Goal: Task Accomplishment & Management: Manage account settings

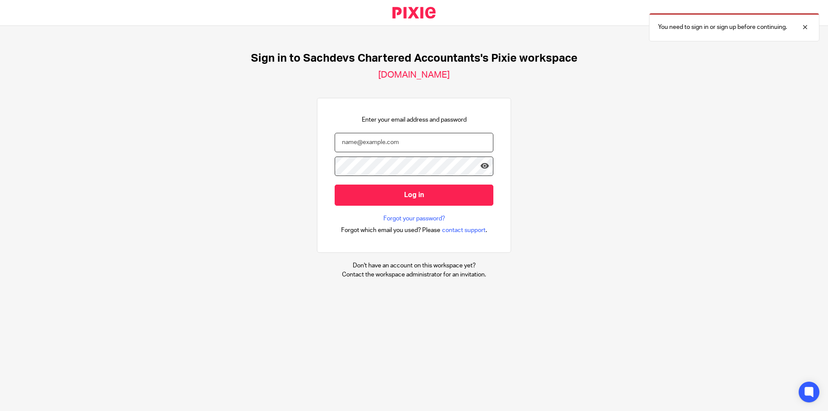
click at [418, 143] on input "email" at bounding box center [414, 142] width 159 height 19
type input "[PERSON_NAME][EMAIL_ADDRESS][DOMAIN_NAME]"
click at [335, 185] on input "Log in" at bounding box center [414, 195] width 159 height 21
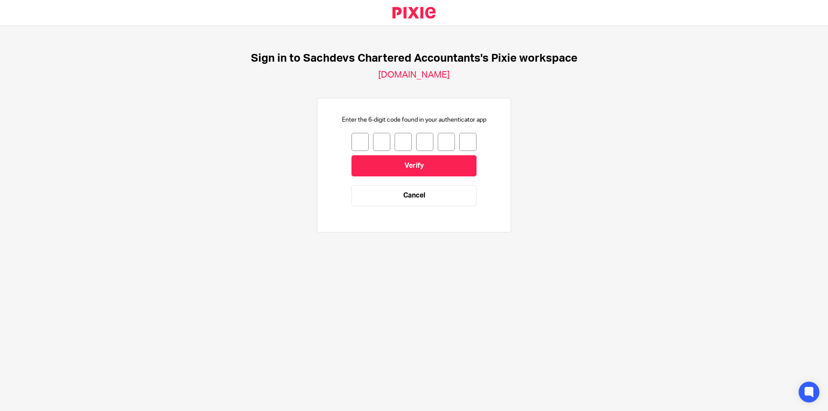
click at [353, 141] on input "number" at bounding box center [360, 142] width 17 height 18
type input "4"
type input "3"
type input "6"
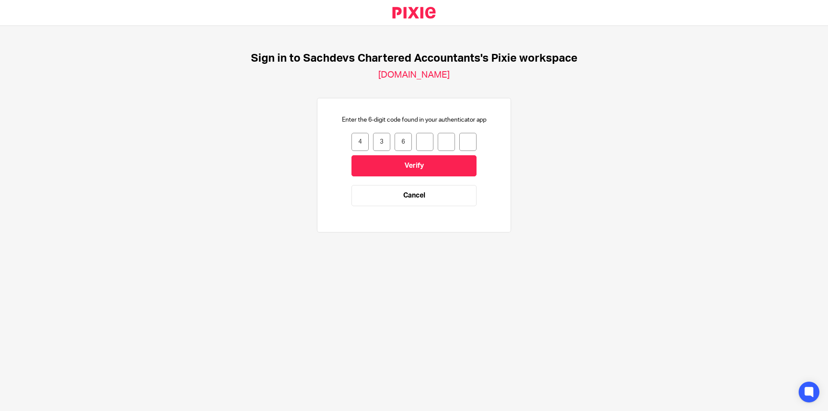
type input "8"
type input "6"
click at [448, 166] on input "Verify" at bounding box center [414, 165] width 125 height 21
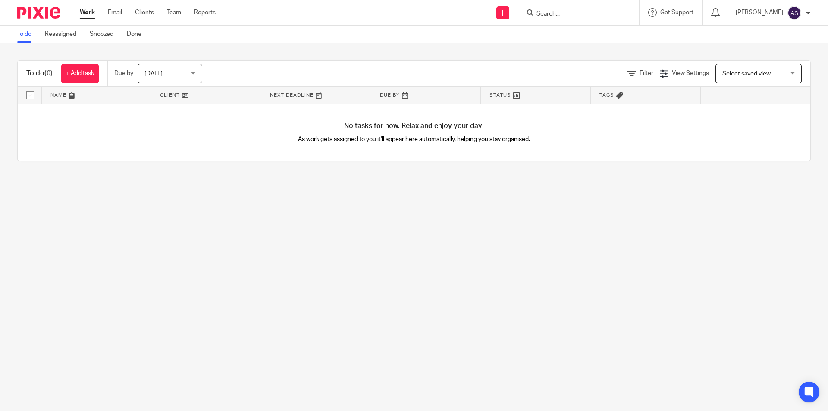
click at [387, 283] on main "To do Reassigned Snoozed Done To do (0) + Add task Due by Today Today Today Tom…" at bounding box center [414, 205] width 828 height 411
click at [584, 15] on input "Search" at bounding box center [575, 14] width 78 height 8
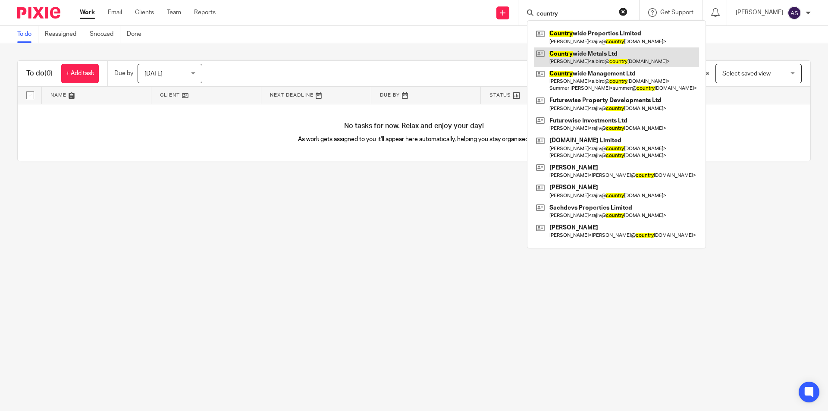
type input "country"
click at [610, 57] on link at bounding box center [616, 57] width 165 height 20
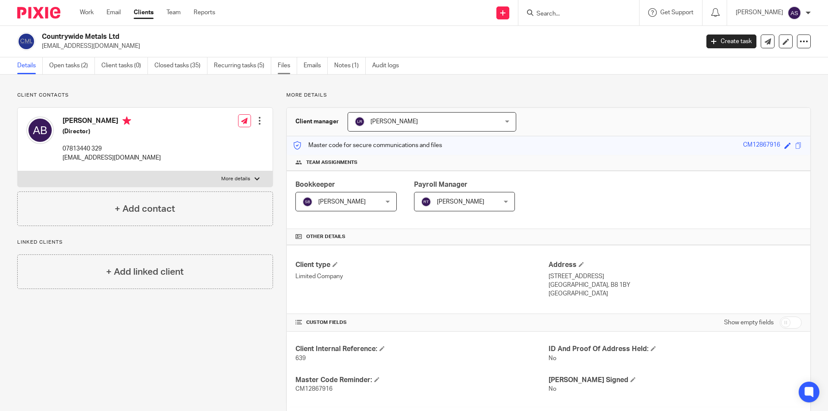
click at [291, 62] on link "Files" at bounding box center [287, 65] width 19 height 17
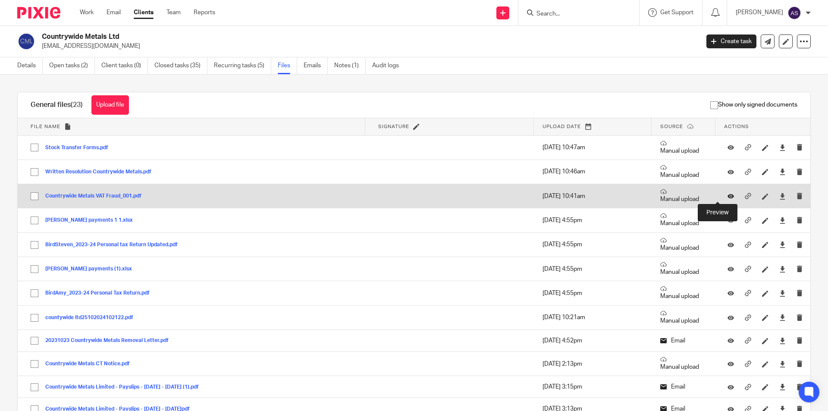
click at [728, 195] on icon at bounding box center [731, 196] width 6 height 6
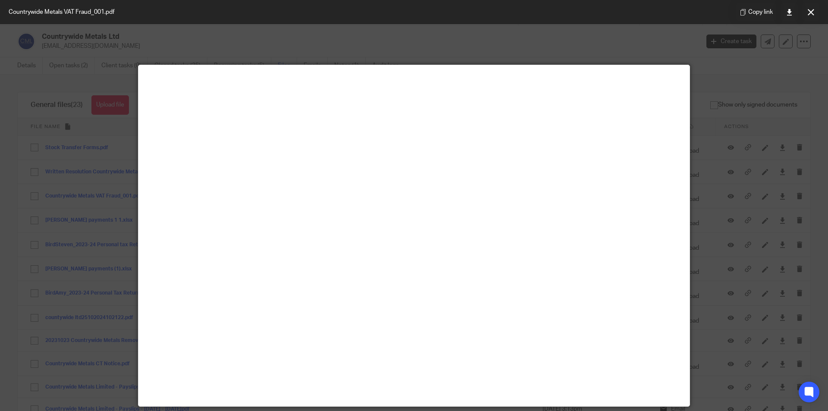
click at [735, 97] on div at bounding box center [414, 205] width 828 height 411
click at [805, 14] on button at bounding box center [810, 11] width 17 height 17
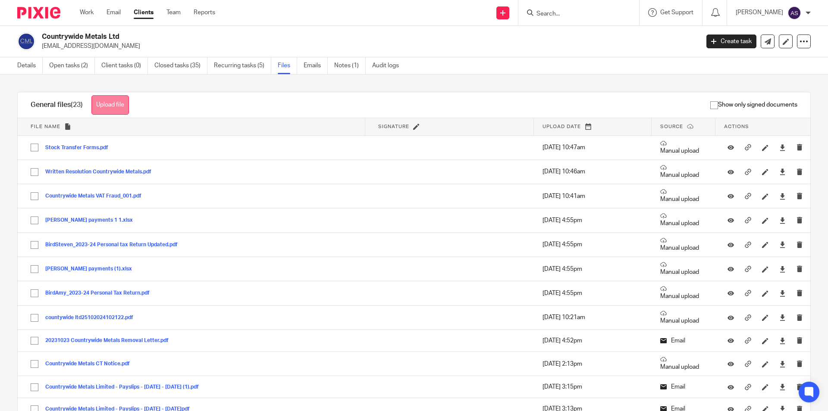
click at [102, 109] on button "Upload file" at bounding box center [110, 104] width 38 height 19
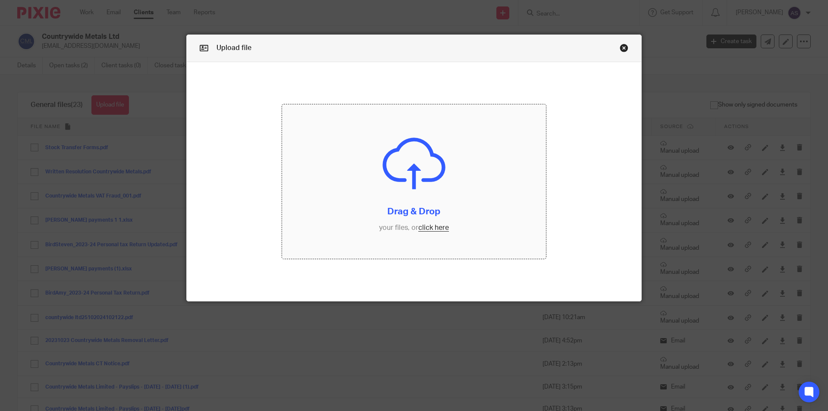
click at [453, 201] on input "file" at bounding box center [414, 181] width 264 height 154
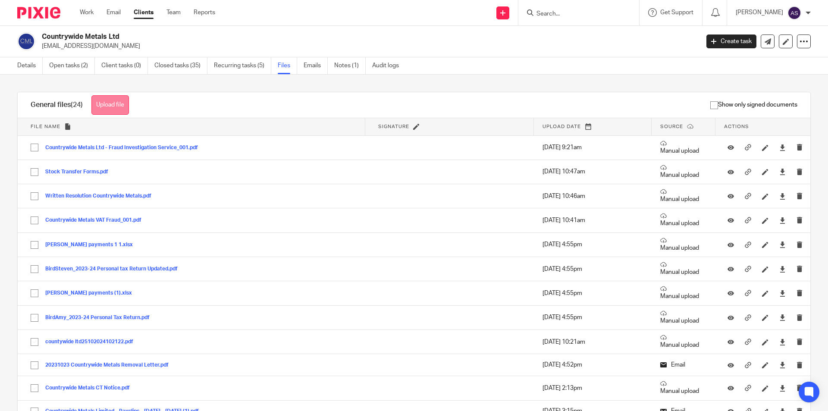
click at [118, 109] on button "Upload file" at bounding box center [110, 104] width 38 height 19
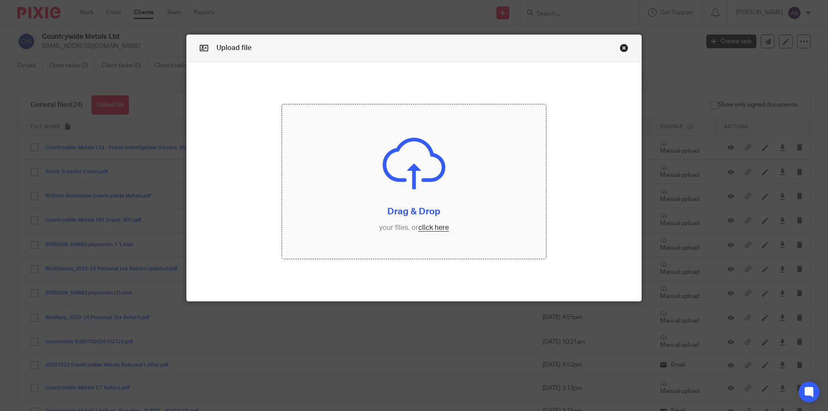
click at [471, 138] on input "file" at bounding box center [414, 181] width 264 height 154
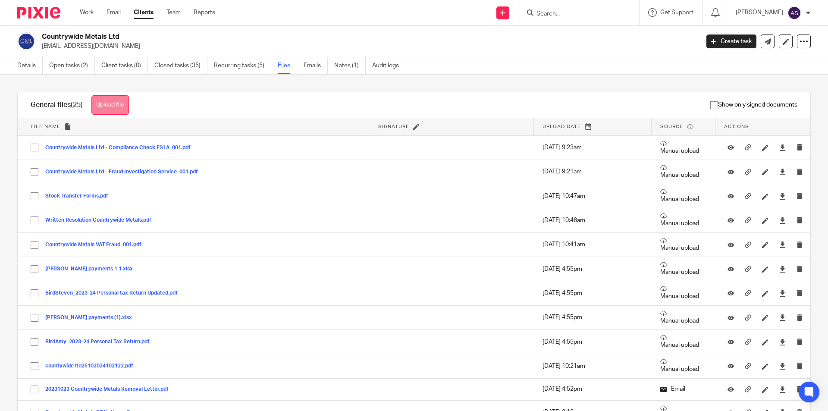
click at [110, 103] on button "Upload file" at bounding box center [110, 104] width 38 height 19
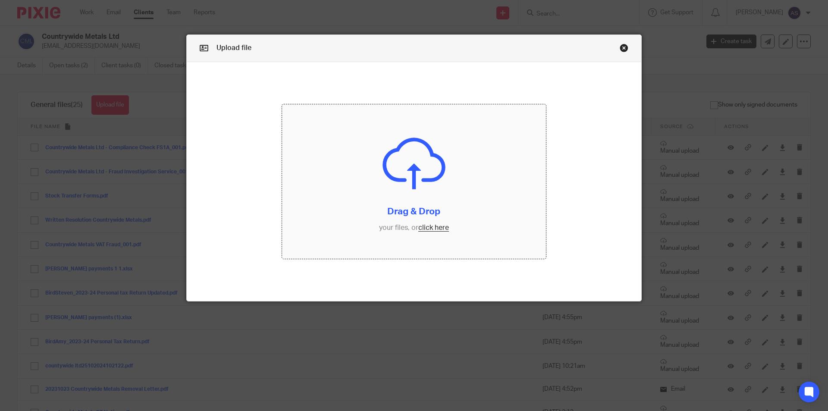
click at [466, 216] on input "file" at bounding box center [414, 181] width 264 height 154
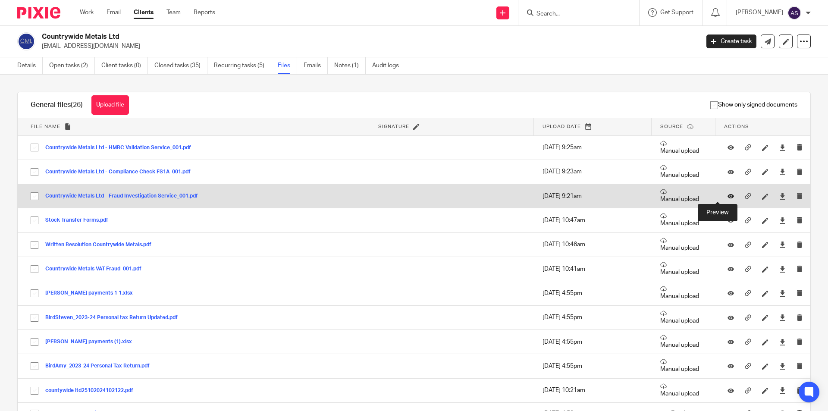
click at [728, 197] on icon at bounding box center [731, 196] width 6 height 6
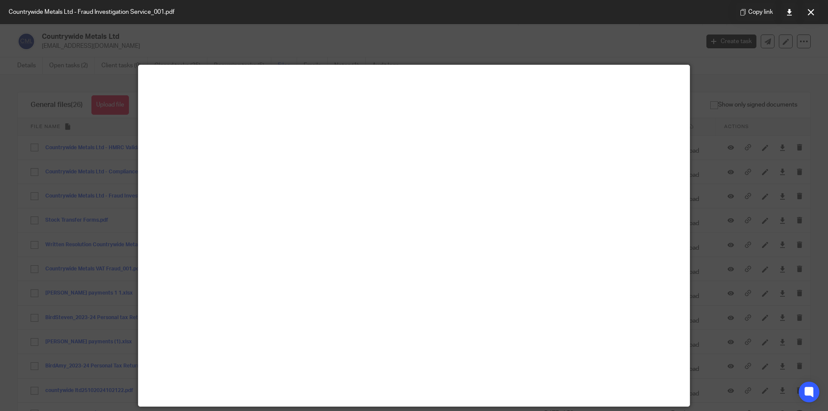
click at [750, 148] on div at bounding box center [414, 205] width 828 height 411
click at [813, 20] on button at bounding box center [810, 11] width 17 height 17
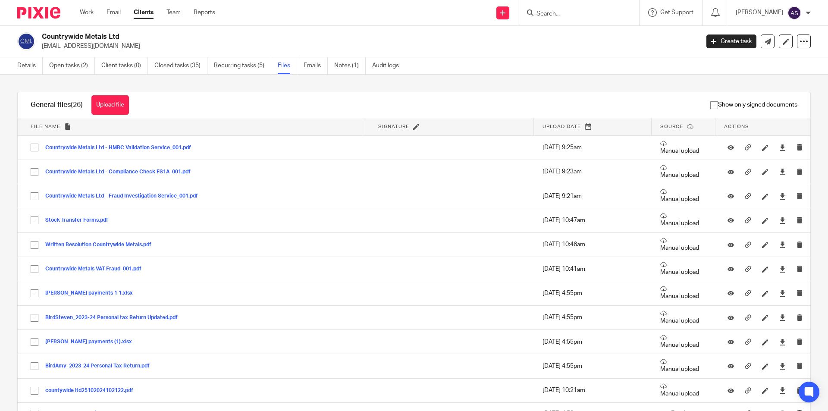
click at [556, 17] on input "Search" at bounding box center [575, 14] width 78 height 8
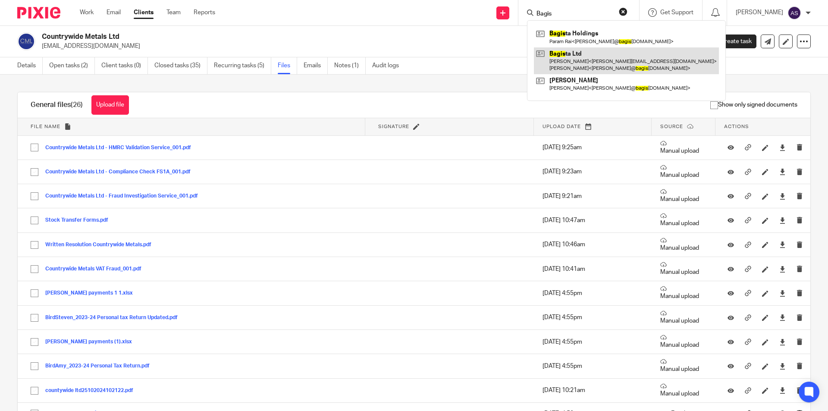
type input "Bagis"
click at [571, 60] on link at bounding box center [626, 60] width 185 height 27
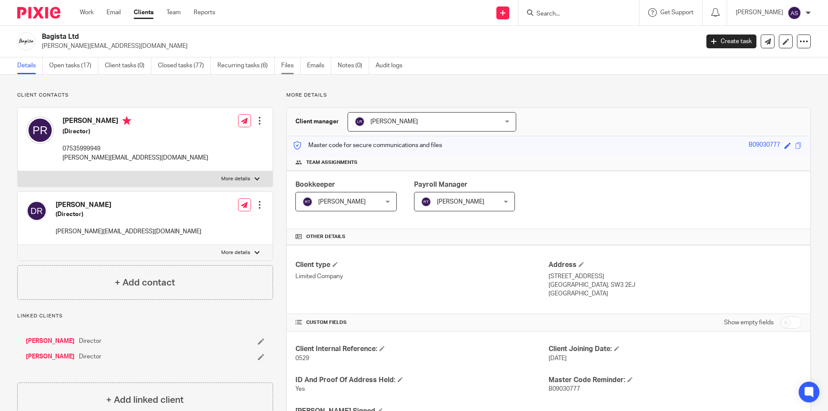
click at [295, 66] on link "Files" at bounding box center [290, 65] width 19 height 17
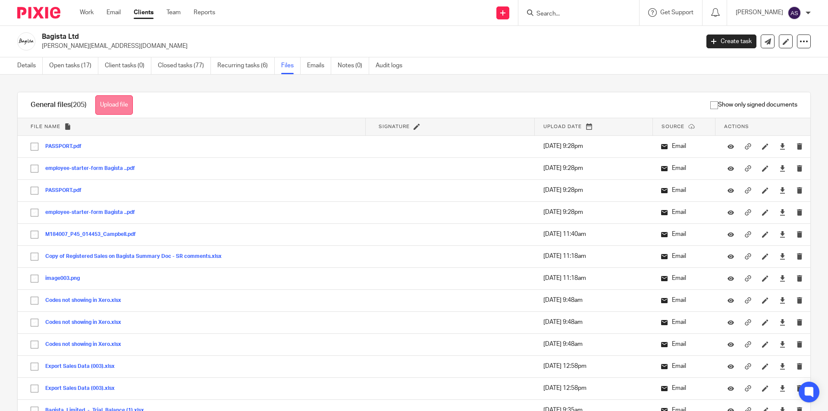
click at [113, 102] on button "Upload file" at bounding box center [114, 104] width 38 height 19
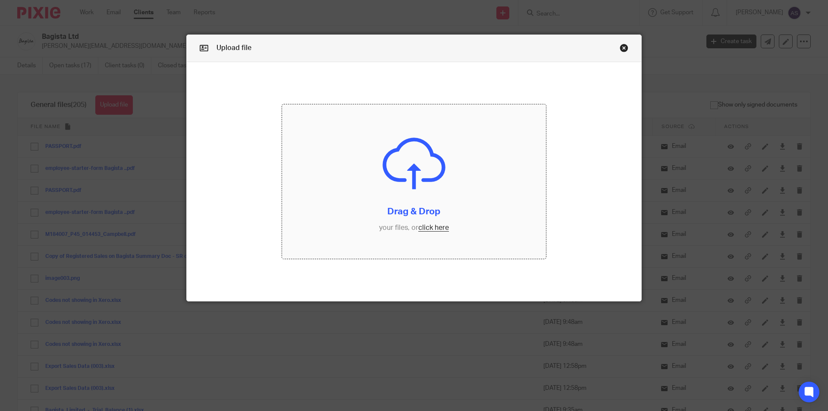
click at [420, 211] on input "file" at bounding box center [414, 181] width 264 height 154
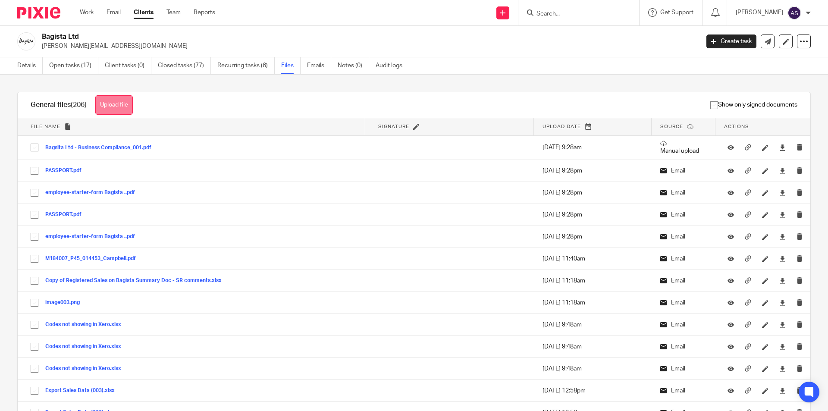
click at [118, 100] on button "Upload file" at bounding box center [114, 104] width 38 height 19
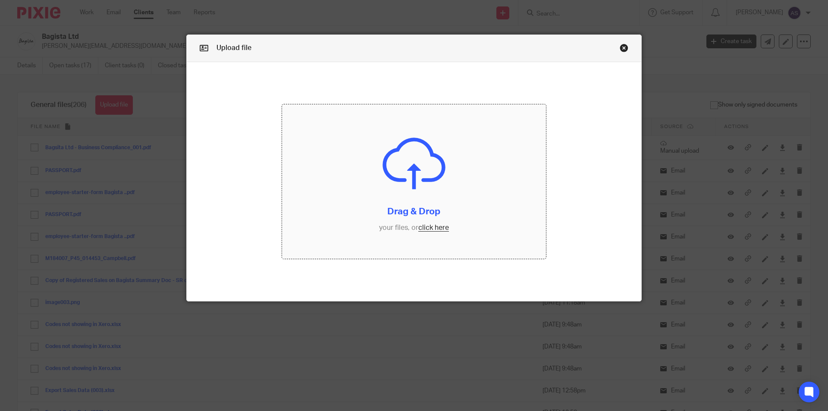
click at [442, 203] on input "file" at bounding box center [414, 181] width 264 height 154
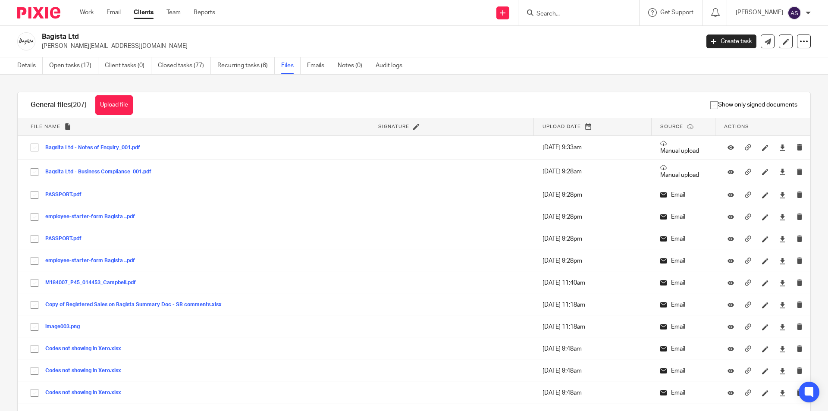
click at [570, 9] on form at bounding box center [582, 12] width 92 height 11
click at [560, 17] on input "Search" at bounding box center [575, 14] width 78 height 8
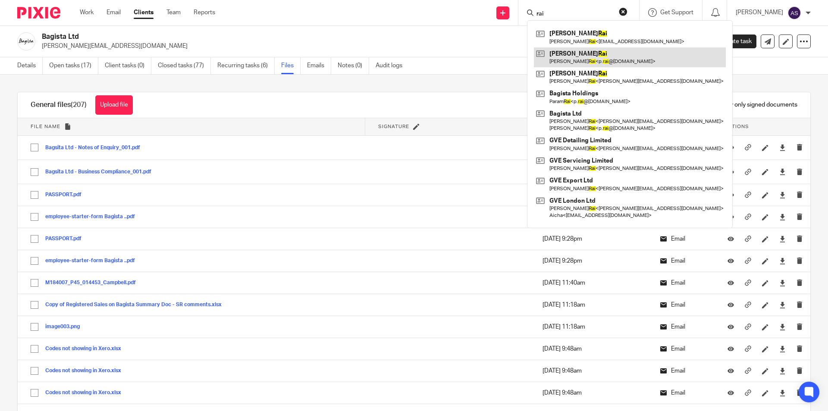
type input "rai"
click at [585, 58] on link at bounding box center [630, 57] width 192 height 20
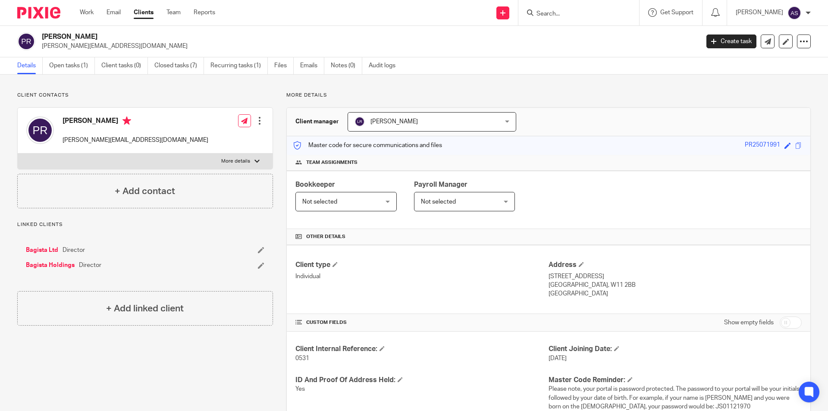
click at [587, 4] on div at bounding box center [579, 12] width 121 height 25
click at [590, 13] on input "Search" at bounding box center [575, 14] width 78 height 8
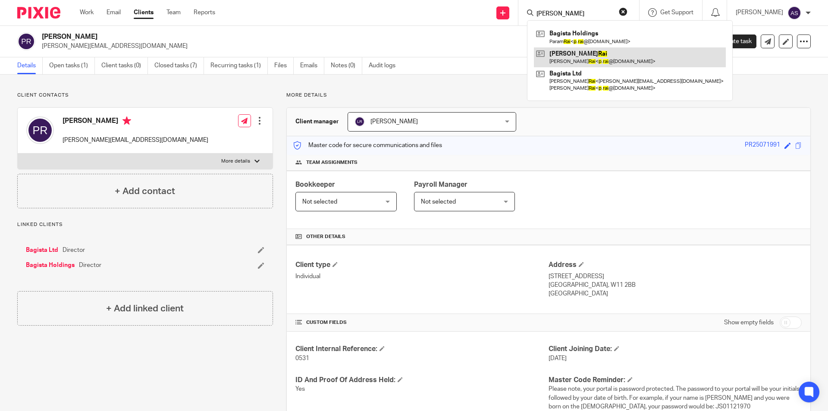
type input "P S RAI"
click at [626, 54] on link at bounding box center [630, 57] width 192 height 20
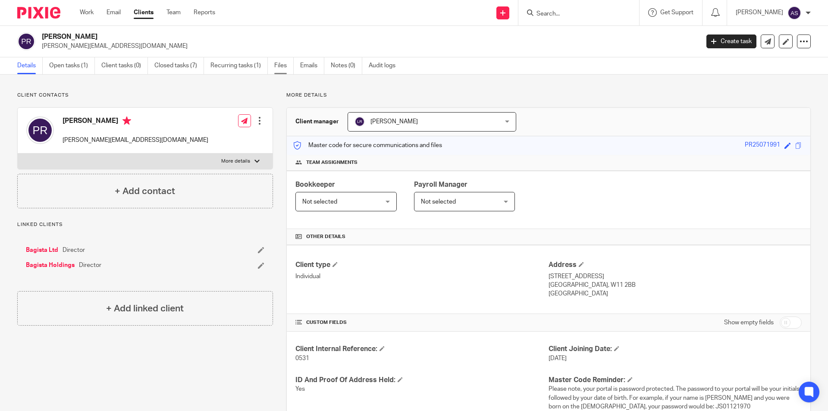
click at [285, 65] on link "Files" at bounding box center [283, 65] width 19 height 17
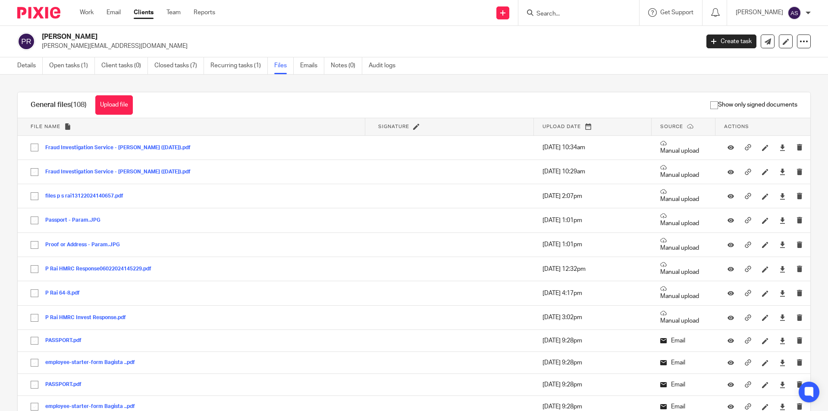
click at [133, 102] on button "Upload file" at bounding box center [114, 104] width 38 height 19
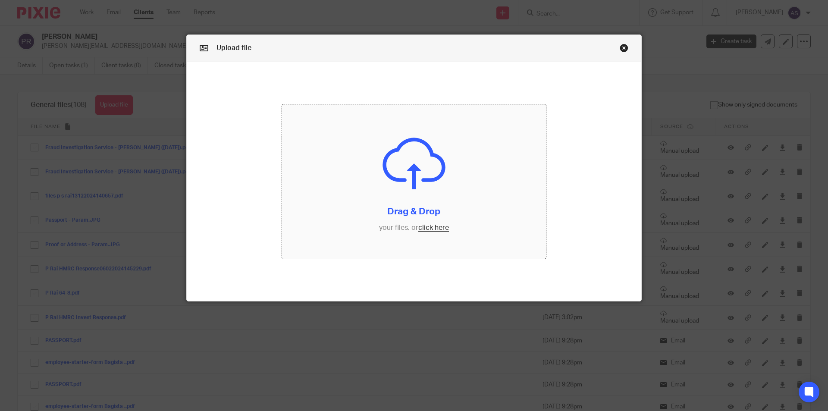
click at [471, 190] on input "file" at bounding box center [414, 181] width 264 height 154
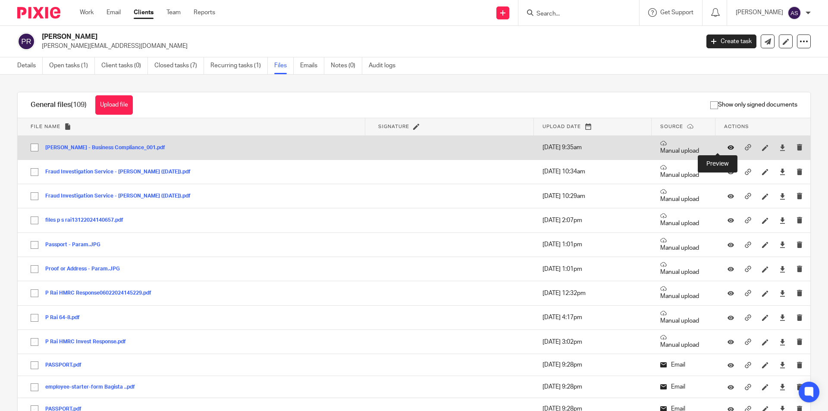
click at [728, 149] on icon at bounding box center [731, 148] width 6 height 6
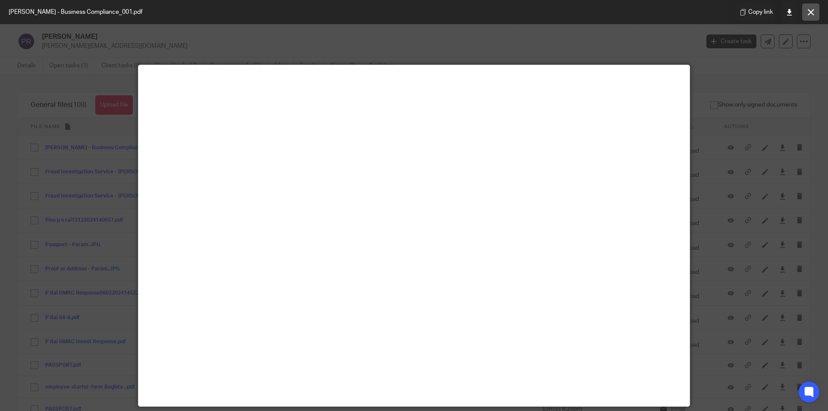
click at [811, 16] on button at bounding box center [810, 11] width 17 height 17
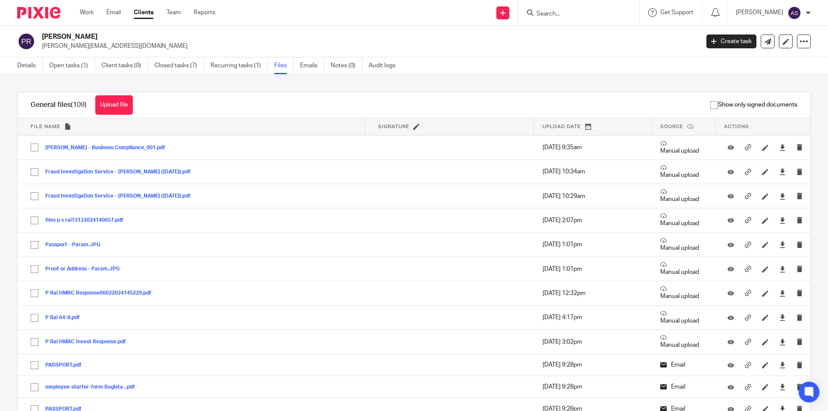
click at [597, 16] on input "Search" at bounding box center [575, 14] width 78 height 8
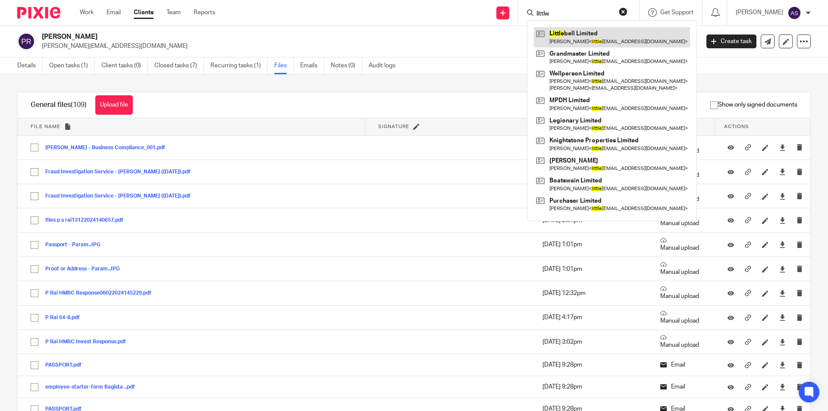
type input "littlw"
click at [591, 31] on link at bounding box center [612, 37] width 156 height 20
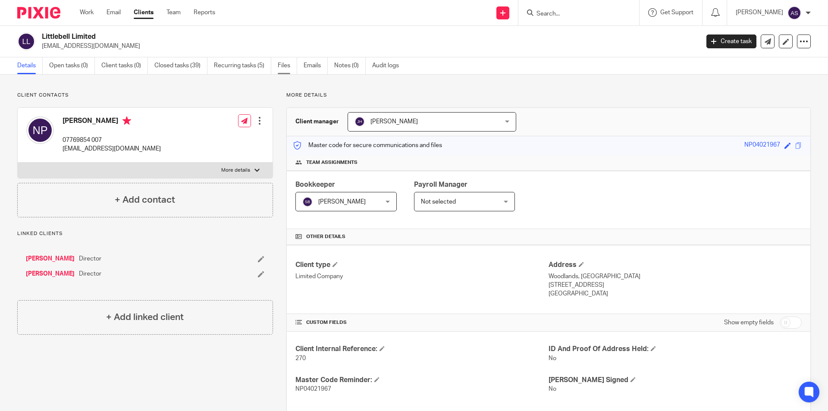
click at [283, 66] on link "Files" at bounding box center [287, 65] width 19 height 17
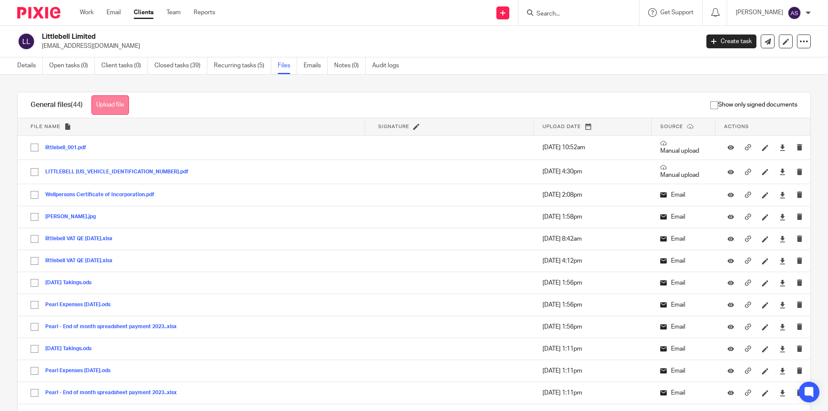
click at [115, 106] on button "Upload file" at bounding box center [110, 104] width 38 height 19
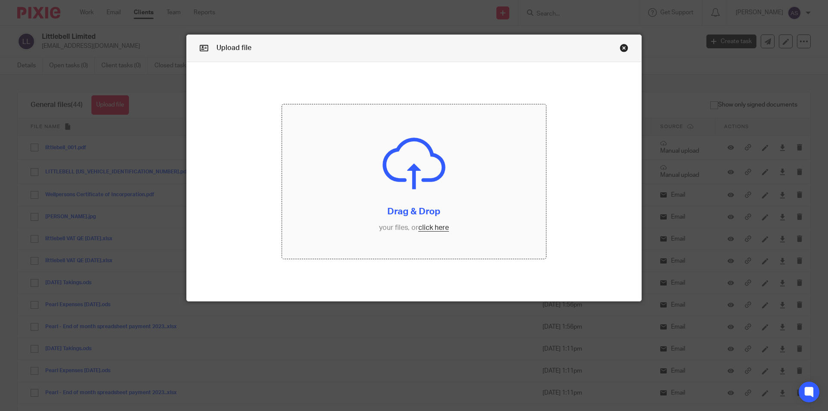
click at [479, 220] on input "file" at bounding box center [414, 181] width 264 height 154
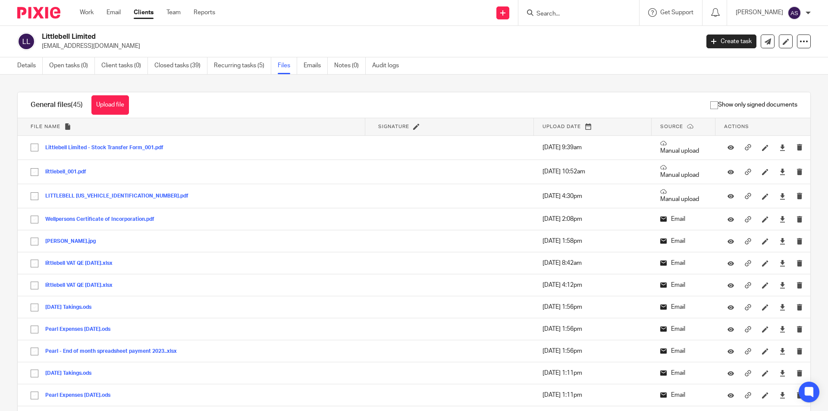
click at [592, 18] on form at bounding box center [582, 12] width 92 height 11
click at [581, 13] on input "Search" at bounding box center [575, 14] width 78 height 8
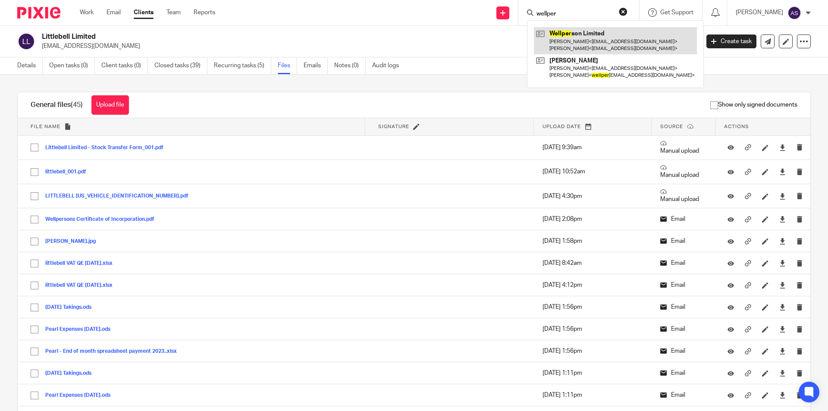
type input "wellper"
click at [599, 40] on link at bounding box center [615, 40] width 163 height 27
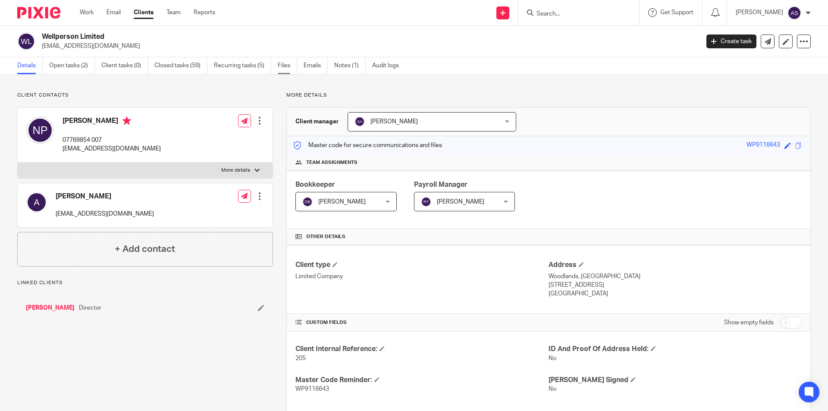
click at [280, 74] on link "Files" at bounding box center [287, 65] width 19 height 17
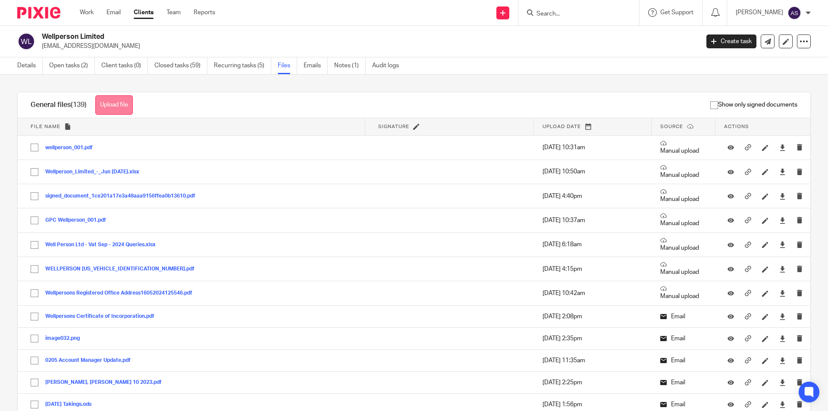
click at [113, 103] on button "Upload file" at bounding box center [114, 104] width 38 height 19
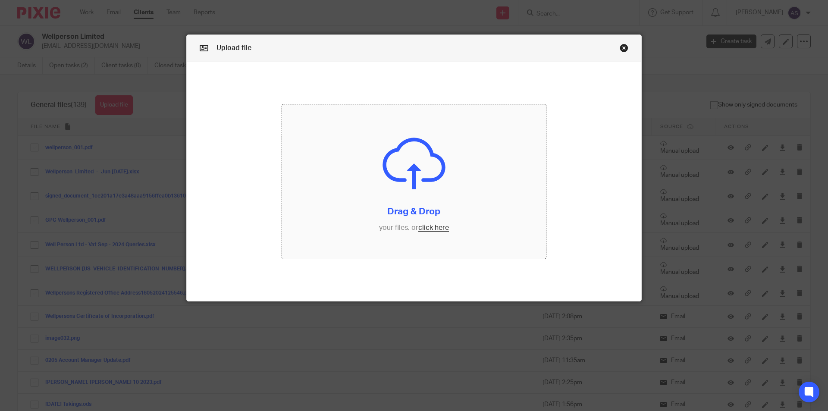
click at [313, 163] on input "file" at bounding box center [414, 181] width 264 height 154
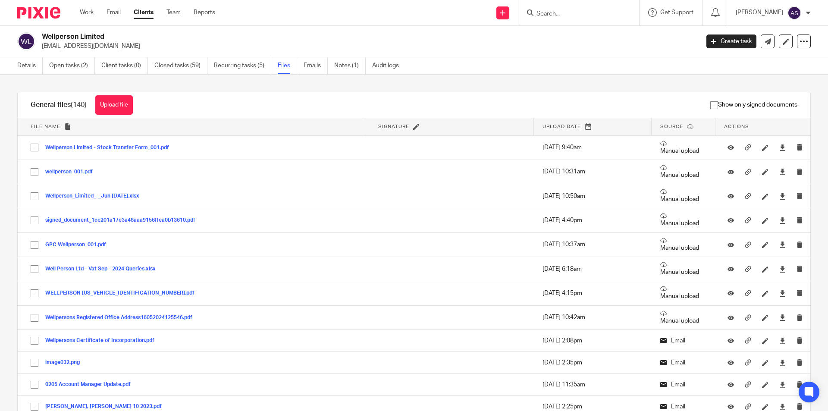
click at [581, 20] on div at bounding box center [579, 12] width 121 height 25
click at [577, 11] on input "Search" at bounding box center [575, 14] width 78 height 8
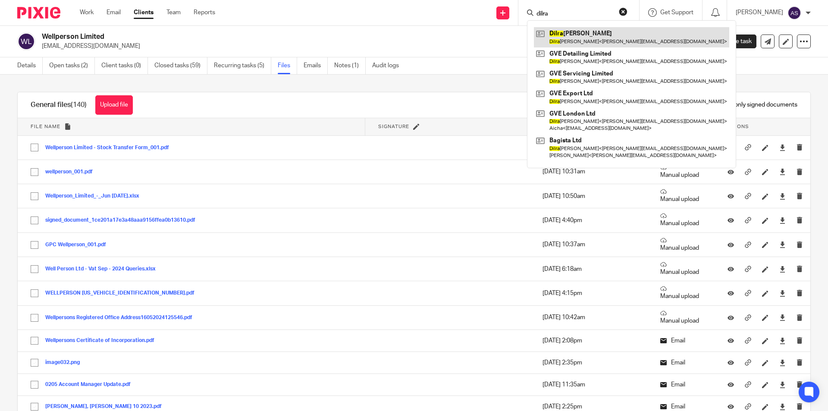
type input "dilra"
click at [583, 38] on link at bounding box center [631, 37] width 195 height 20
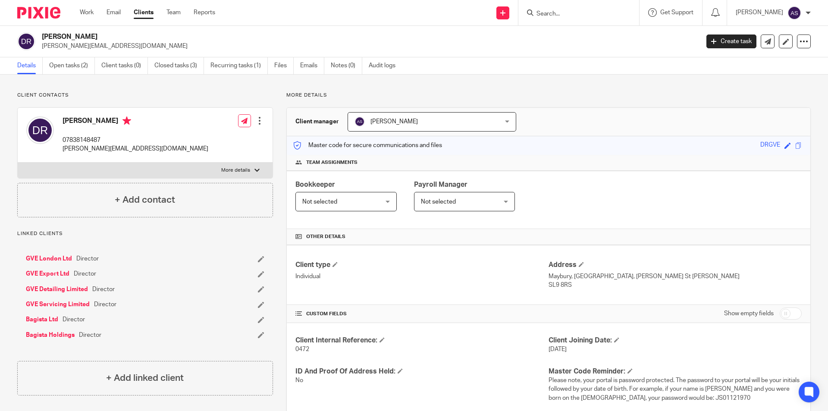
click at [274, 70] on ul "Details Open tasks (2) Client tasks (0) Closed tasks (3) Recurring tasks (1) Fi…" at bounding box center [212, 65] width 391 height 17
click at [275, 69] on link "Files" at bounding box center [283, 65] width 19 height 17
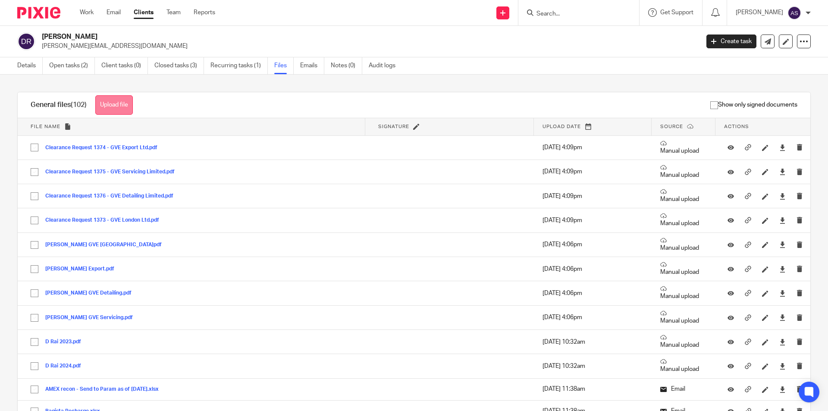
click at [122, 112] on button "Upload file" at bounding box center [114, 104] width 38 height 19
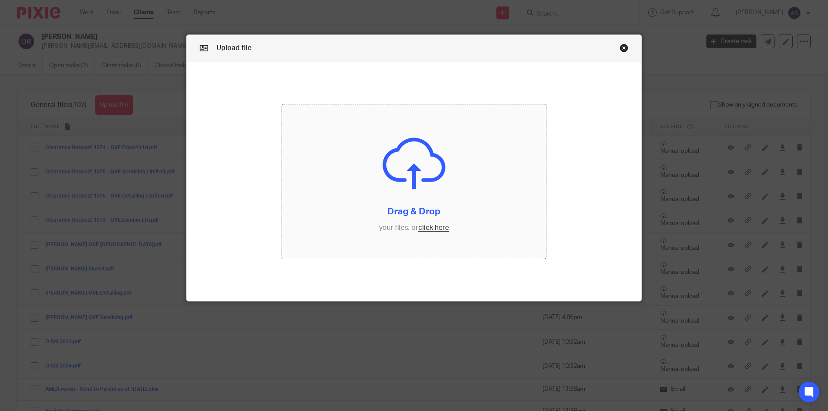
click at [491, 223] on input "file" at bounding box center [414, 181] width 264 height 154
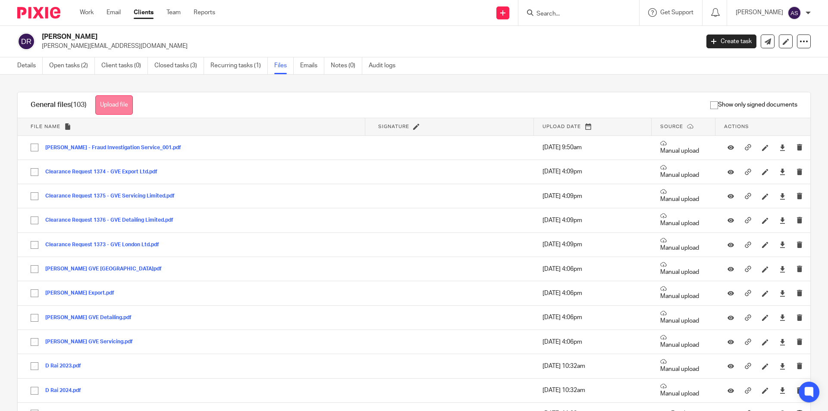
click at [129, 100] on button "Upload file" at bounding box center [114, 104] width 38 height 19
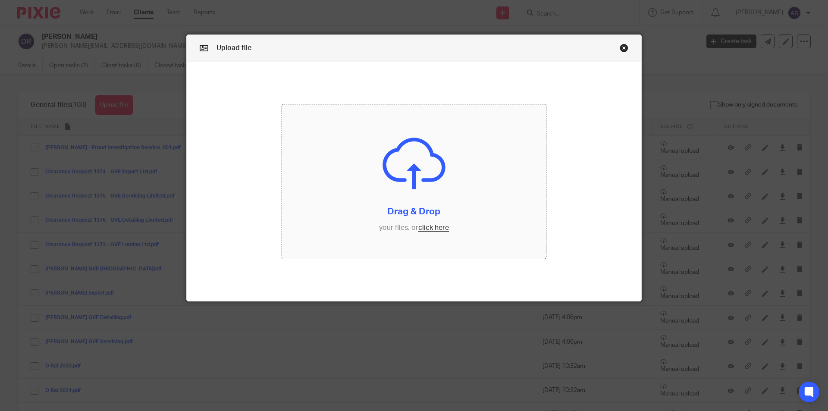
click at [435, 259] on div "Drag & Drop your files, or click here" at bounding box center [414, 181] width 265 height 155
click at [421, 213] on input "file" at bounding box center [414, 181] width 264 height 154
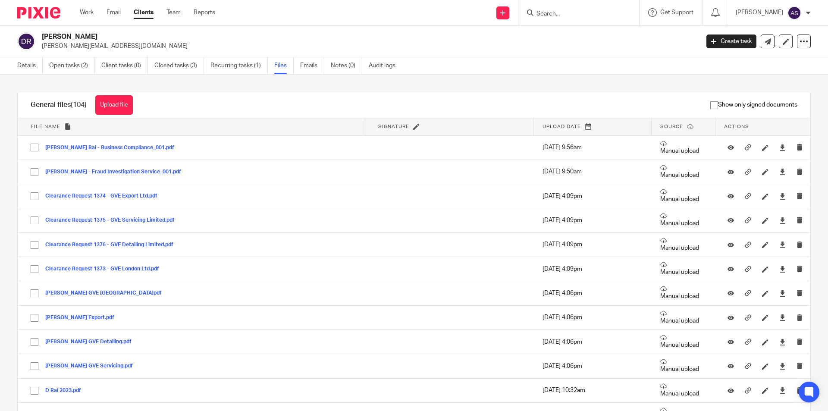
click at [105, 93] on div "General files (104) Upload file Download selected Delete selected" at bounding box center [82, 104] width 128 height 25
click at [112, 95] on div "General files (104) Upload file Download selected Delete selected" at bounding box center [82, 104] width 128 height 25
click at [116, 101] on button "Upload file" at bounding box center [114, 104] width 38 height 19
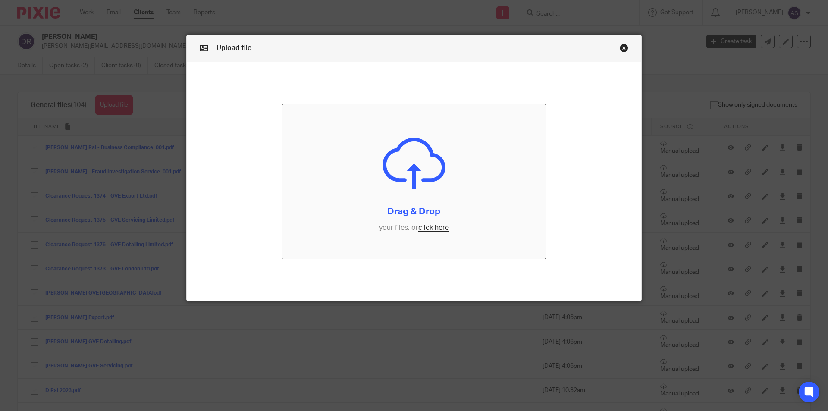
click at [422, 191] on input "file" at bounding box center [414, 181] width 264 height 154
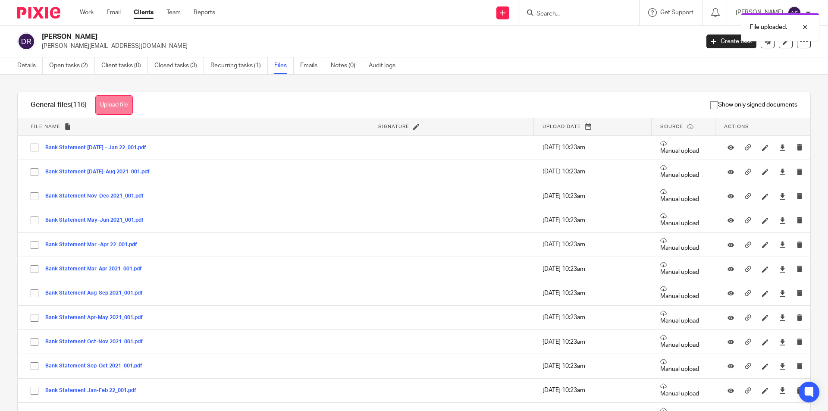
click at [127, 111] on button "Upload file" at bounding box center [114, 104] width 38 height 19
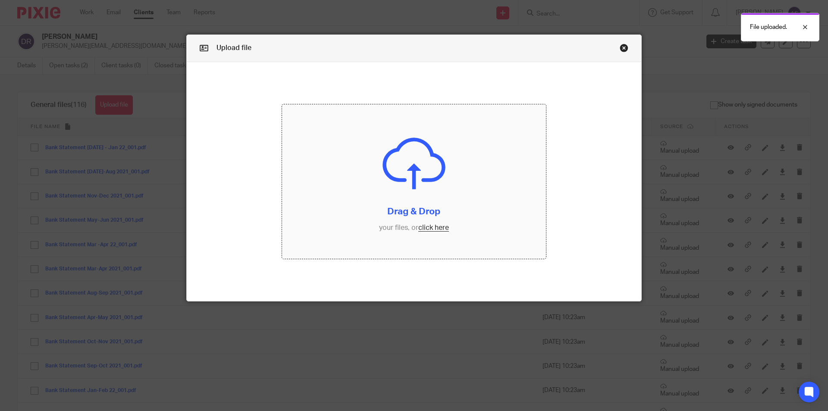
click at [435, 189] on input "file" at bounding box center [414, 181] width 264 height 154
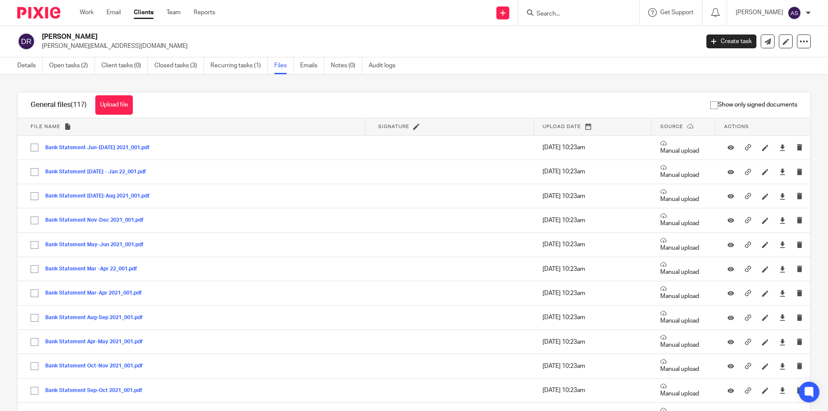
click at [562, 15] on input "Search" at bounding box center [575, 14] width 78 height 8
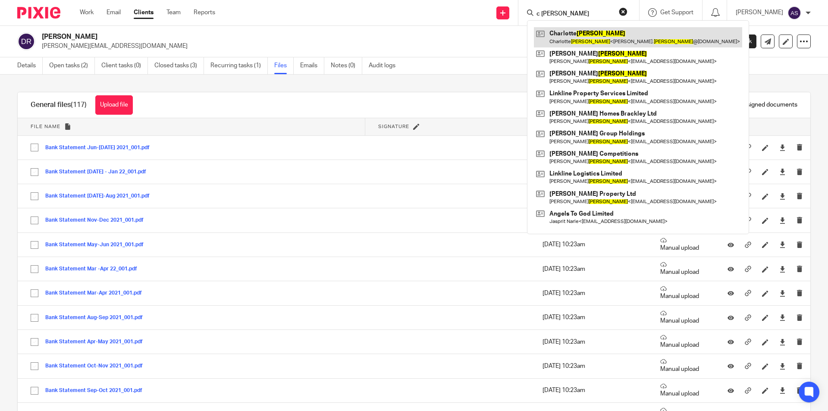
type input "c bowes"
click at [611, 41] on link at bounding box center [638, 37] width 208 height 20
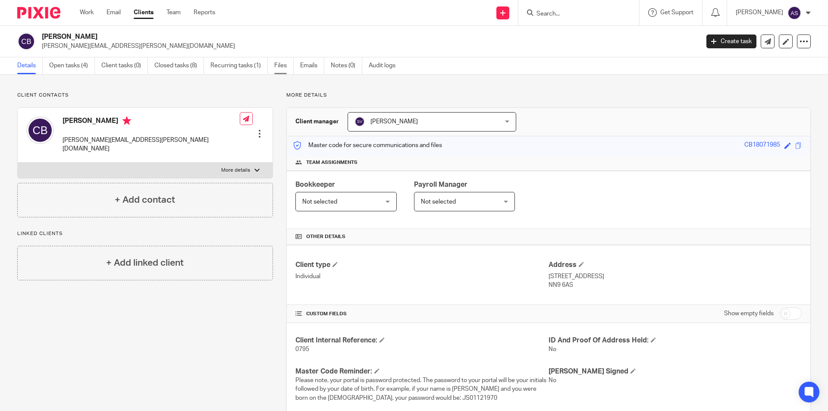
click at [285, 67] on link "Files" at bounding box center [283, 65] width 19 height 17
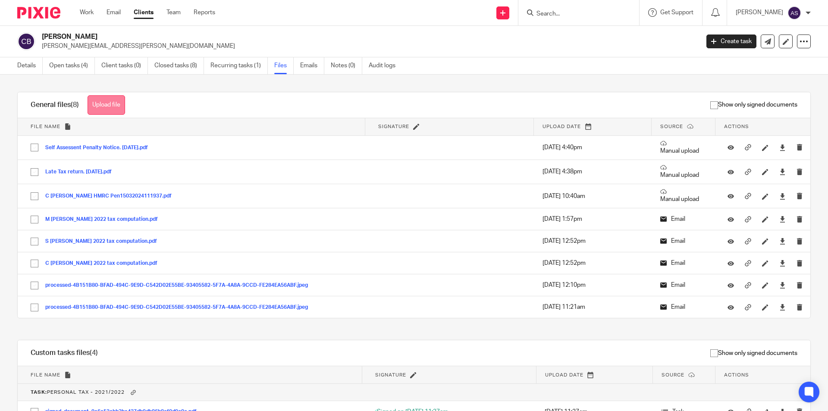
click at [106, 106] on button "Upload file" at bounding box center [107, 104] width 38 height 19
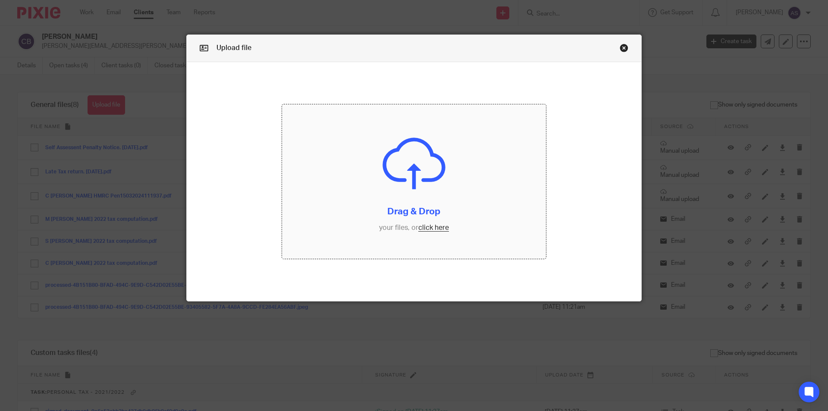
click at [493, 235] on input "file" at bounding box center [414, 181] width 264 height 154
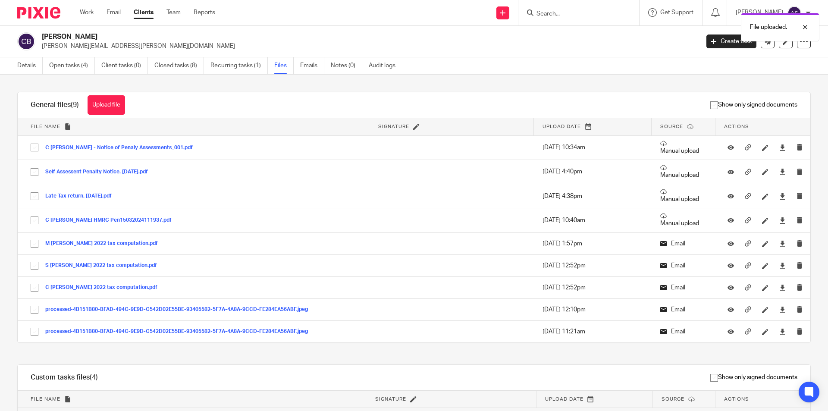
click at [612, 15] on div "File uploaded." at bounding box center [616, 25] width 405 height 33
click at [556, 14] on div "File uploaded." at bounding box center [616, 25] width 405 height 33
click at [565, 15] on div "File uploaded." at bounding box center [616, 25] width 405 height 33
click at [567, 9] on div "File uploaded." at bounding box center [616, 25] width 405 height 33
click at [567, 11] on div "File uploaded." at bounding box center [616, 25] width 405 height 33
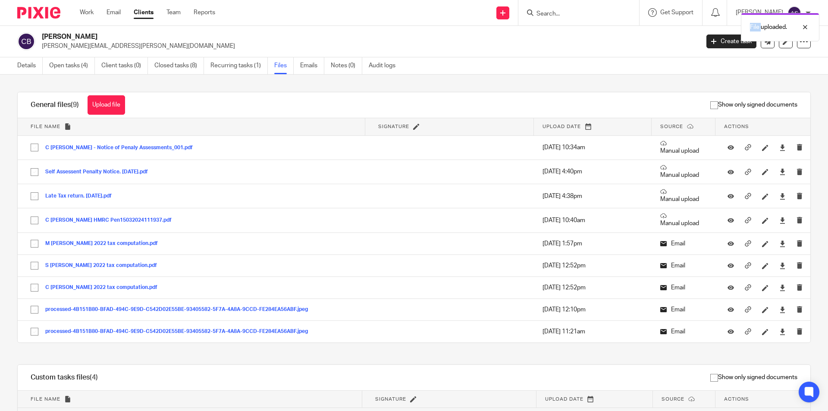
click at [567, 11] on div "File uploaded." at bounding box center [616, 25] width 405 height 33
click at [564, 15] on div "File uploaded." at bounding box center [616, 25] width 405 height 33
click at [564, 16] on div "File uploaded." at bounding box center [616, 25] width 405 height 33
click at [556, 11] on input "Search" at bounding box center [575, 14] width 78 height 8
type input "u"
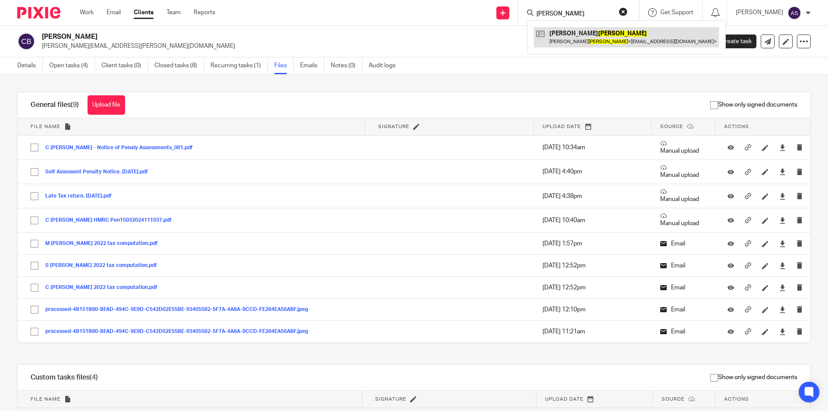
type input "butler"
click at [616, 27] on link at bounding box center [626, 37] width 185 height 20
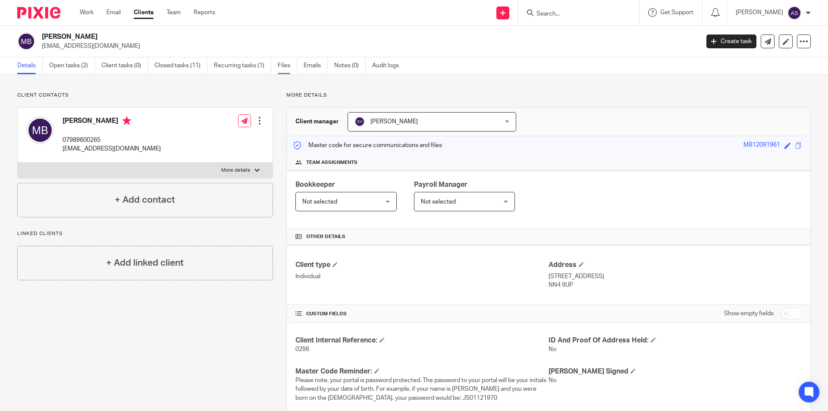
click at [288, 69] on link "Files" at bounding box center [287, 65] width 19 height 17
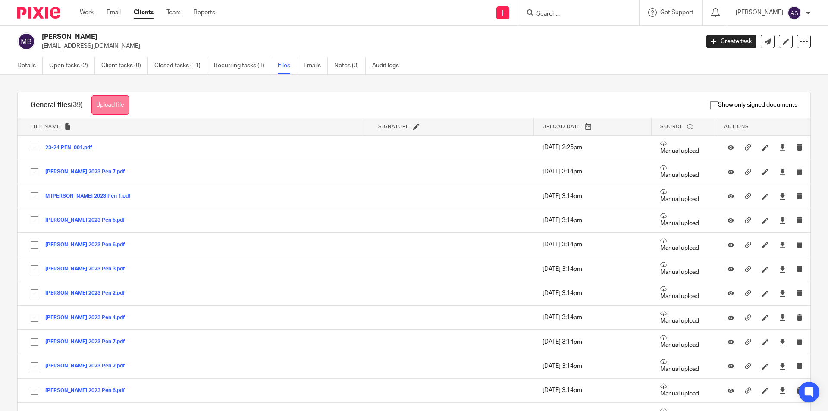
click at [104, 107] on button "Upload file" at bounding box center [110, 104] width 38 height 19
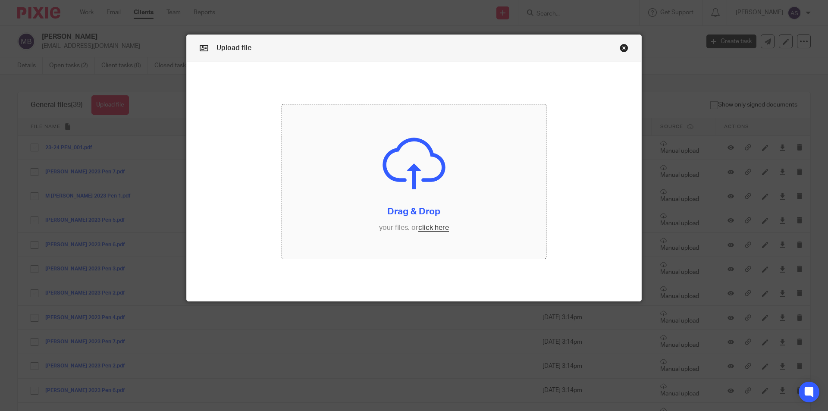
click at [374, 195] on input "file" at bounding box center [414, 181] width 264 height 154
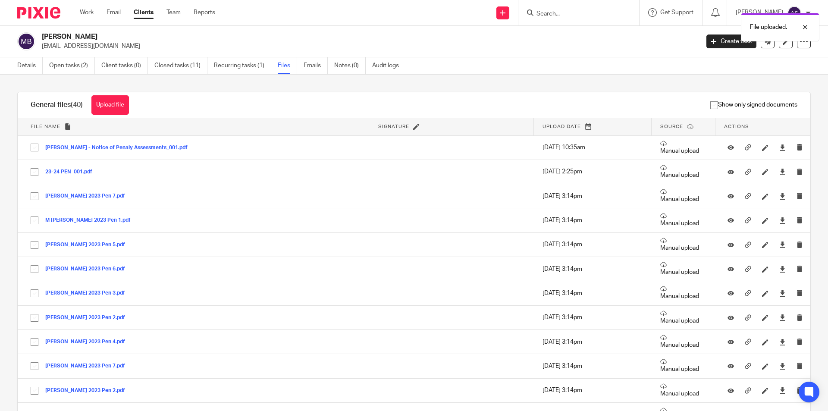
click at [567, 17] on div "File uploaded." at bounding box center [616, 25] width 405 height 33
click at [561, 10] on div "File uploaded." at bounding box center [616, 25] width 405 height 33
click at [572, 13] on div "File uploaded." at bounding box center [616, 25] width 405 height 33
click at [554, 18] on div "File uploaded." at bounding box center [616, 25] width 405 height 33
click at [794, 26] on div at bounding box center [798, 27] width 23 height 10
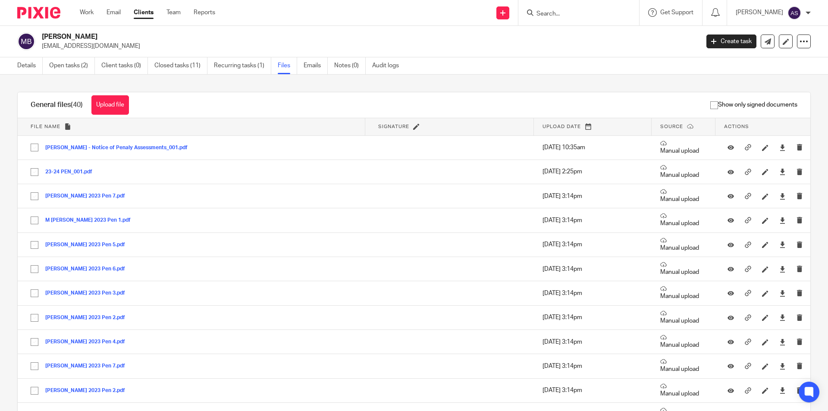
click at [574, 12] on div "File uploaded." at bounding box center [616, 25] width 405 height 33
click at [534, 13] on icon at bounding box center [530, 12] width 6 height 6
click at [564, 14] on input "Search" at bounding box center [575, 14] width 78 height 8
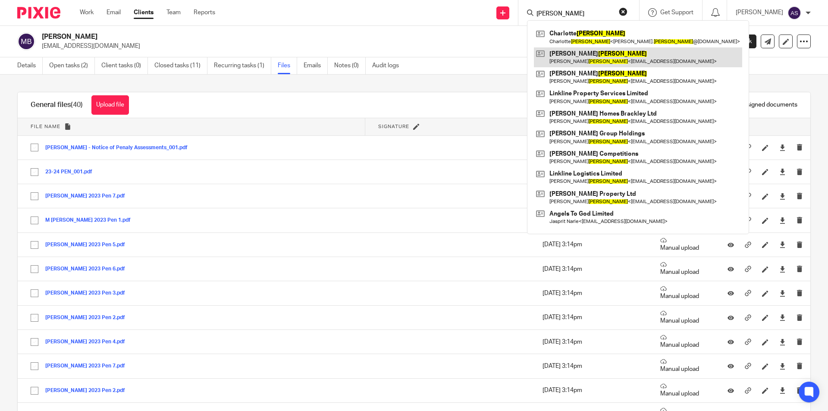
type input "J BOWES"
click at [605, 58] on link at bounding box center [638, 57] width 208 height 20
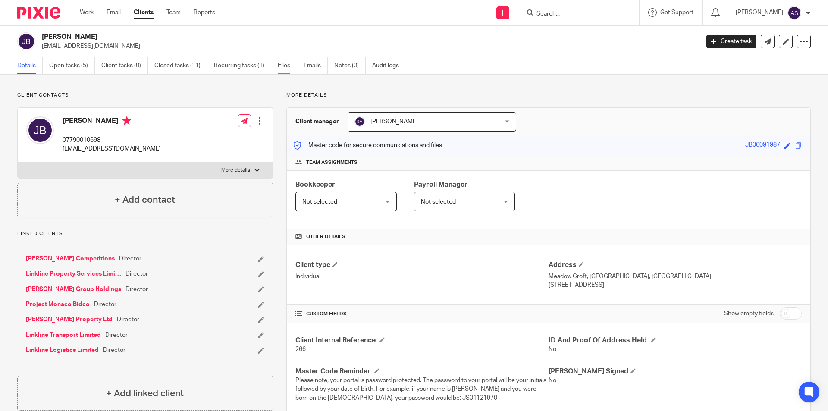
click at [283, 66] on link "Files" at bounding box center [287, 65] width 19 height 17
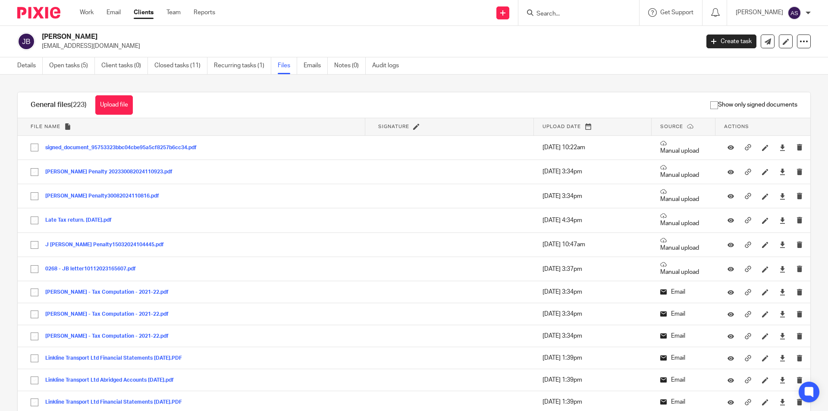
click at [118, 93] on div "General files (223) Upload file Download selected Delete selected" at bounding box center [82, 104] width 128 height 25
click at [119, 95] on button "Upload file" at bounding box center [114, 104] width 38 height 19
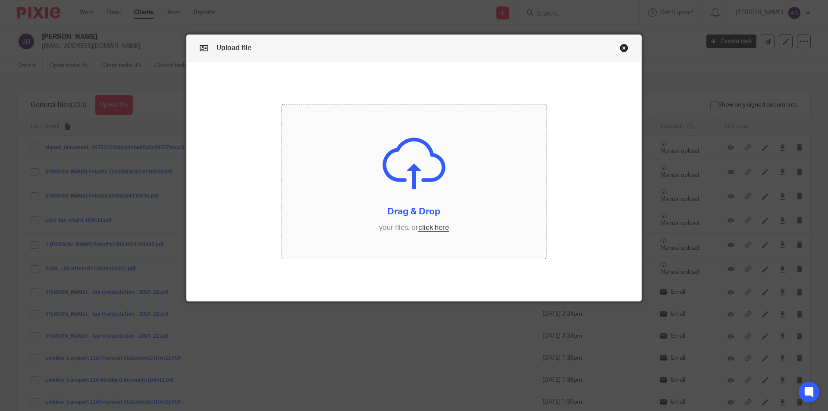
click at [339, 162] on input "file" at bounding box center [414, 181] width 264 height 154
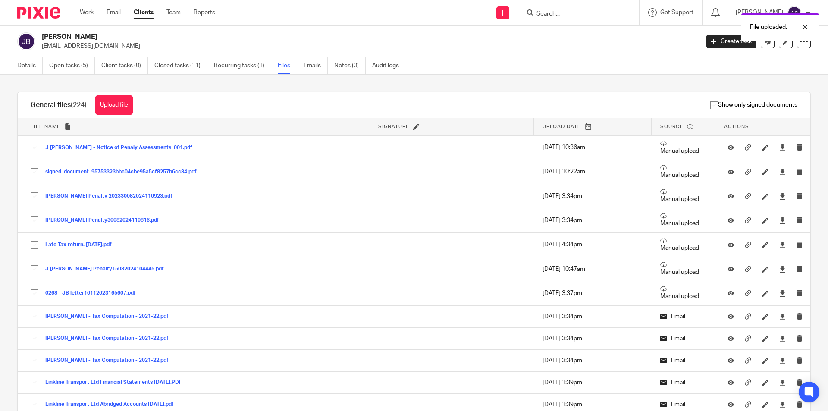
click at [577, 15] on div "File uploaded." at bounding box center [616, 25] width 405 height 33
drag, startPoint x: 577, startPoint y: 15, endPoint x: 571, endPoint y: 13, distance: 5.9
click at [575, 14] on div "File uploaded." at bounding box center [616, 25] width 405 height 33
click at [558, 16] on div "File uploaded." at bounding box center [616, 25] width 405 height 33
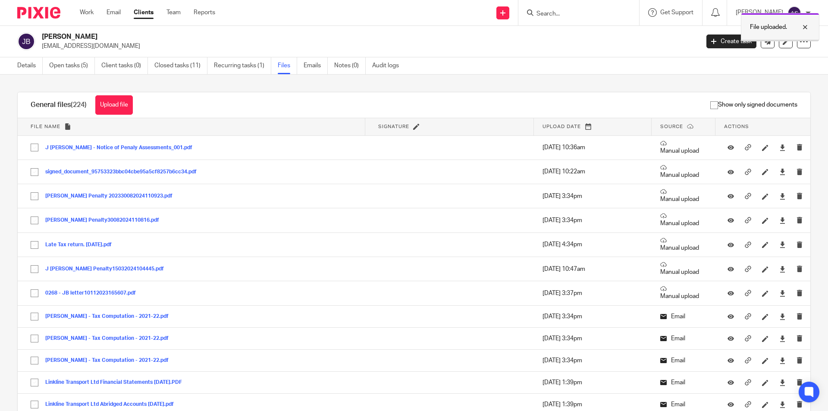
click at [809, 26] on div at bounding box center [798, 27] width 23 height 10
click at [585, 13] on div "File uploaded." at bounding box center [616, 25] width 405 height 33
click at [576, 13] on input "Search" at bounding box center [575, 14] width 78 height 8
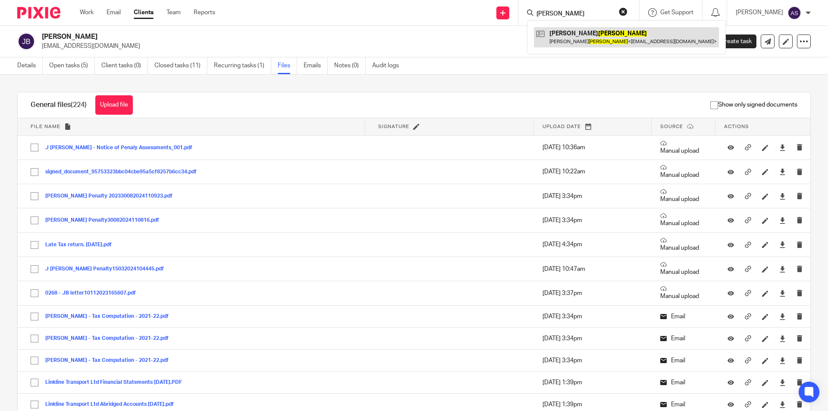
type input "butler"
click at [588, 34] on link at bounding box center [626, 37] width 185 height 20
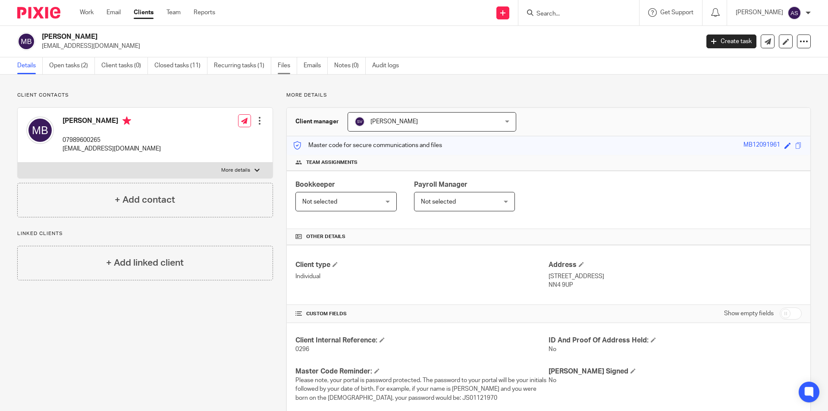
click at [280, 64] on link "Files" at bounding box center [287, 65] width 19 height 17
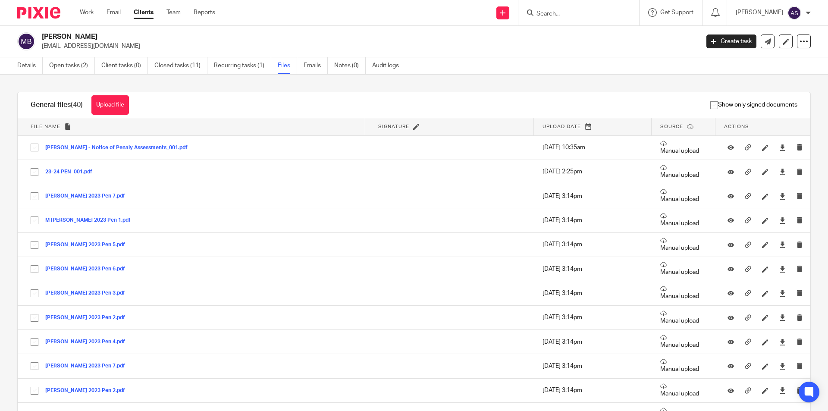
click at [109, 115] on div "General files (40) Upload file Download selected Delete selected" at bounding box center [80, 104] width 124 height 25
click at [117, 104] on button "Upload file" at bounding box center [110, 104] width 38 height 19
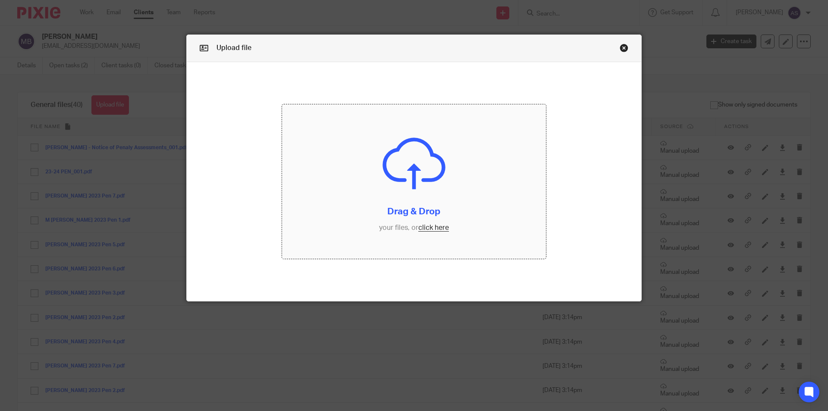
click at [428, 175] on input "file" at bounding box center [414, 181] width 264 height 154
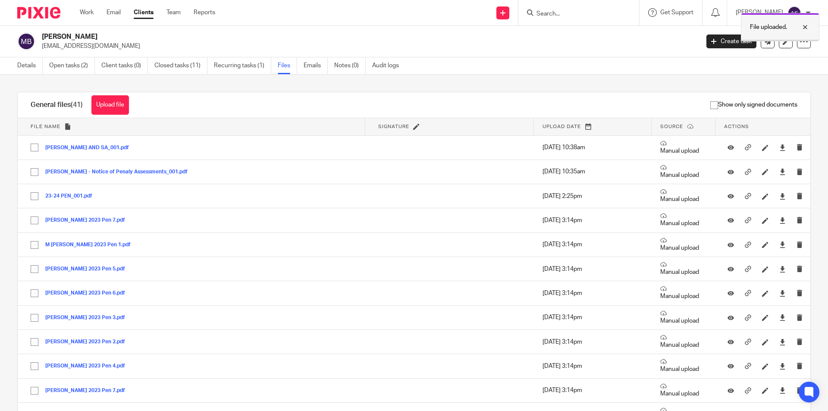
click at [808, 26] on div at bounding box center [798, 27] width 23 height 10
drag, startPoint x: 591, startPoint y: 16, endPoint x: 586, endPoint y: 12, distance: 6.7
click at [591, 16] on div "File uploaded." at bounding box center [616, 25] width 405 height 33
click at [559, 11] on input "Search" at bounding box center [575, 14] width 78 height 8
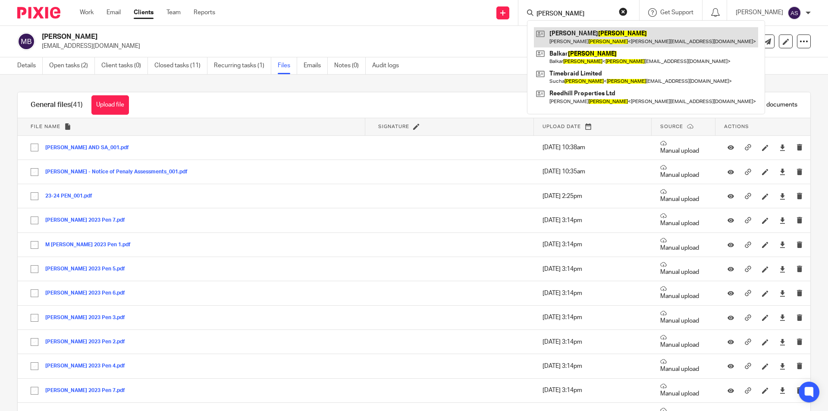
type input "CHAHAL"
click at [565, 37] on link at bounding box center [646, 37] width 224 height 20
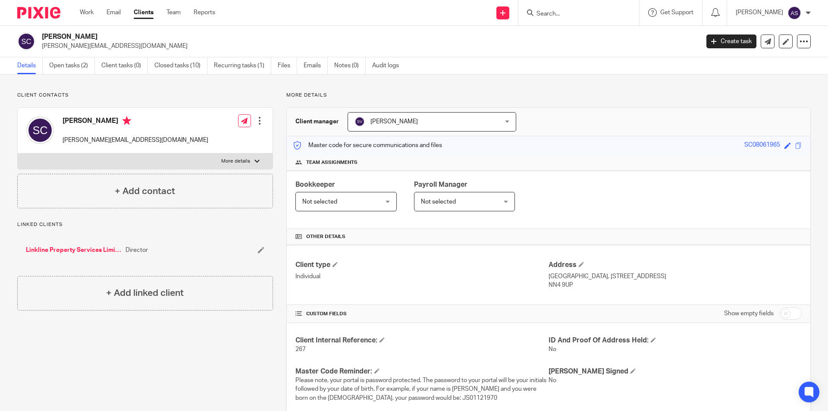
click at [584, 16] on input "Search" at bounding box center [575, 14] width 78 height 8
type input "s"
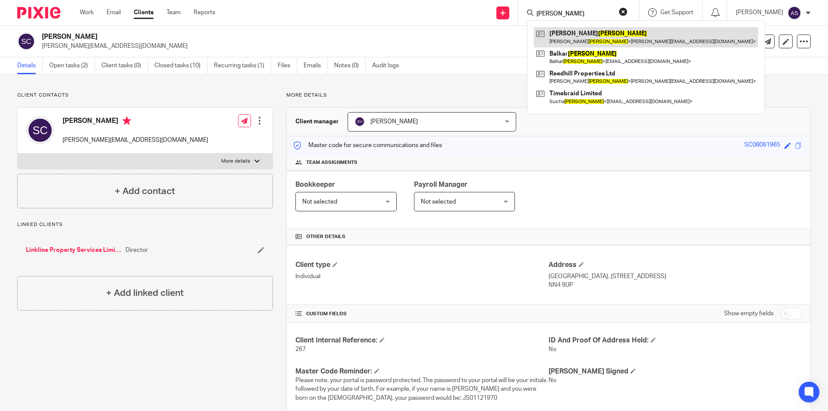
type input "[PERSON_NAME]"
click at [597, 42] on link at bounding box center [646, 37] width 224 height 20
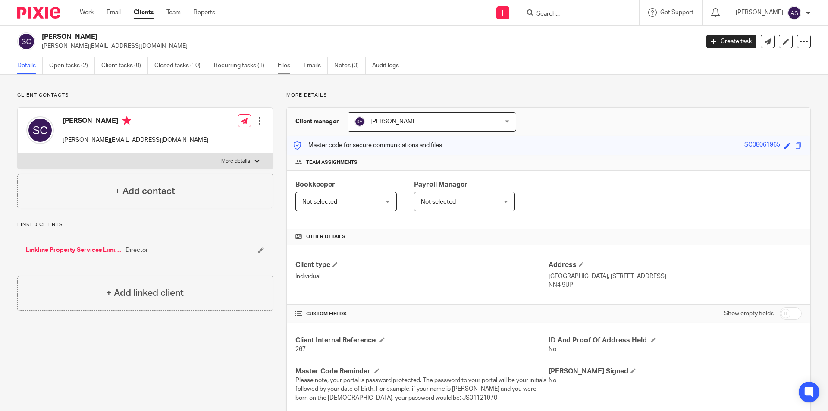
click at [288, 63] on link "Files" at bounding box center [287, 65] width 19 height 17
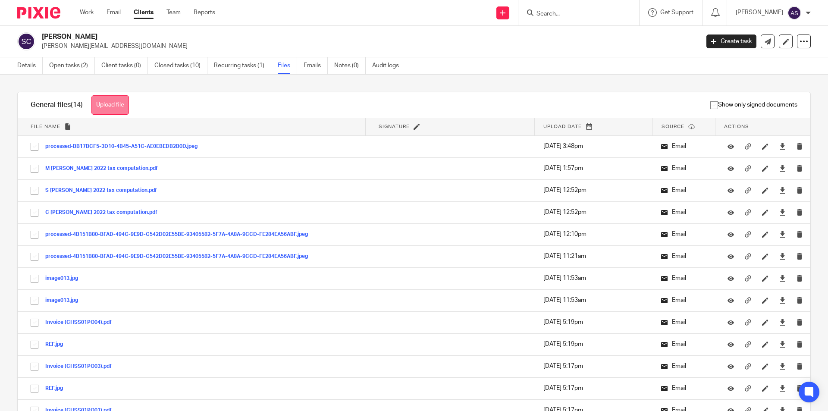
click at [117, 105] on button "Upload file" at bounding box center [110, 104] width 38 height 19
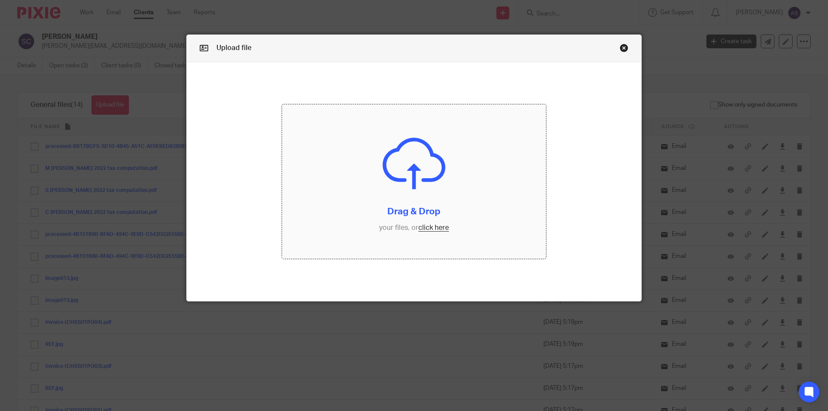
click at [436, 230] on input "file" at bounding box center [414, 181] width 264 height 154
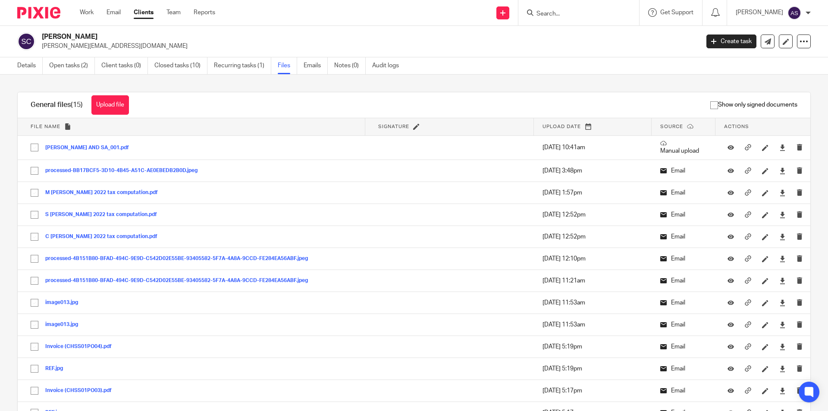
click at [570, 15] on input "Search" at bounding box center [575, 14] width 78 height 8
type input "o"
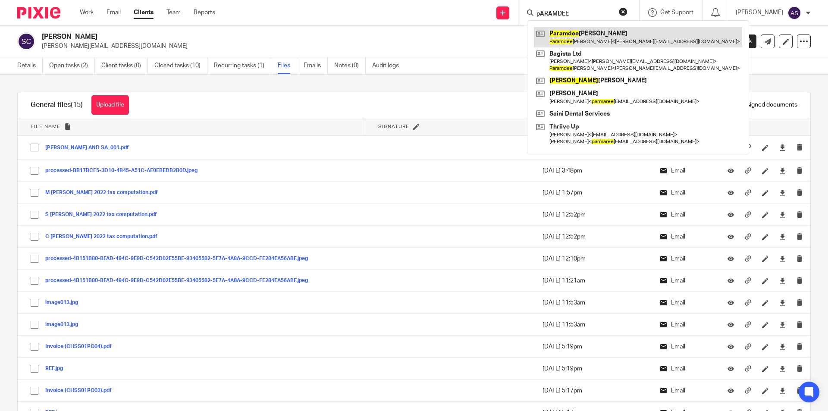
type input "pARAMDEE"
click at [590, 40] on link at bounding box center [638, 37] width 208 height 20
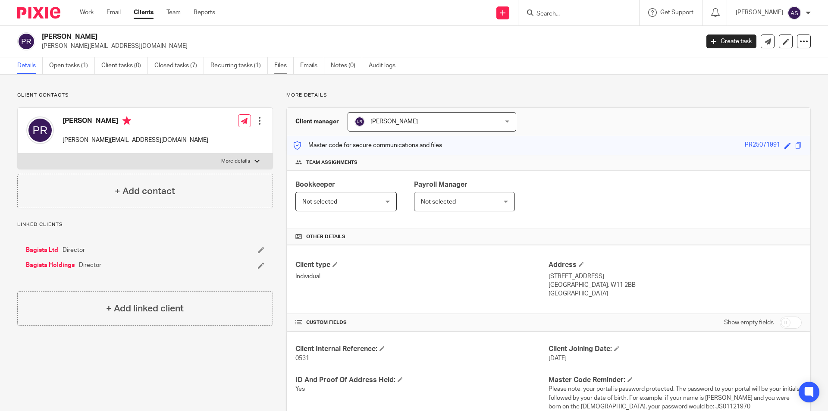
click at [280, 67] on link "Files" at bounding box center [283, 65] width 19 height 17
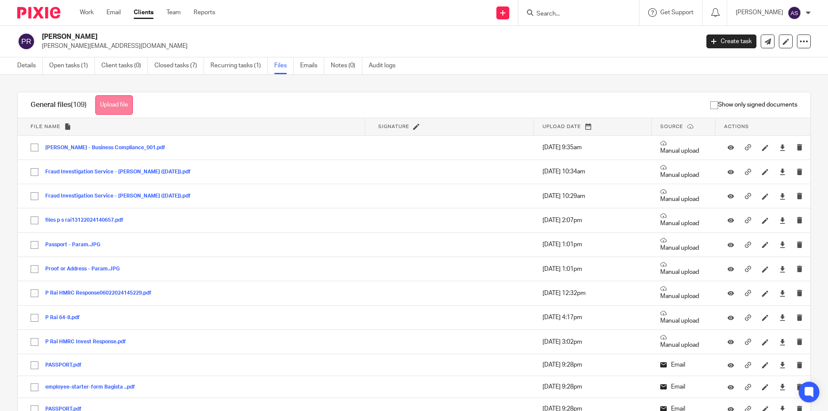
click at [118, 115] on div "General files (109) Upload file Download selected Delete selected" at bounding box center [82, 104] width 128 height 25
click at [118, 105] on button "Upload file" at bounding box center [114, 104] width 38 height 19
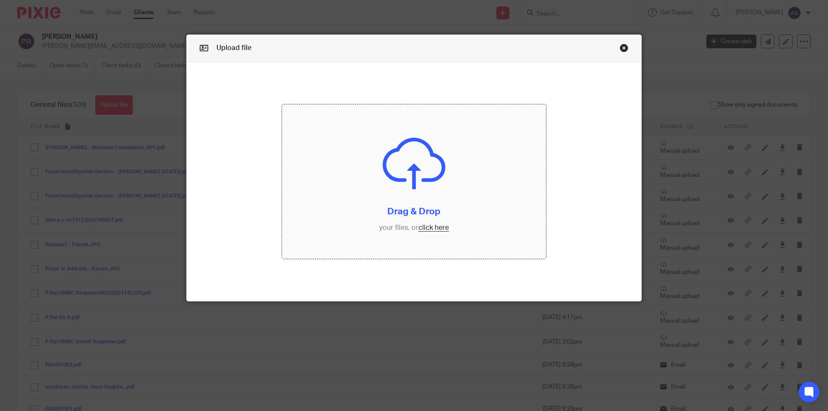
click at [430, 166] on input "file" at bounding box center [414, 181] width 264 height 154
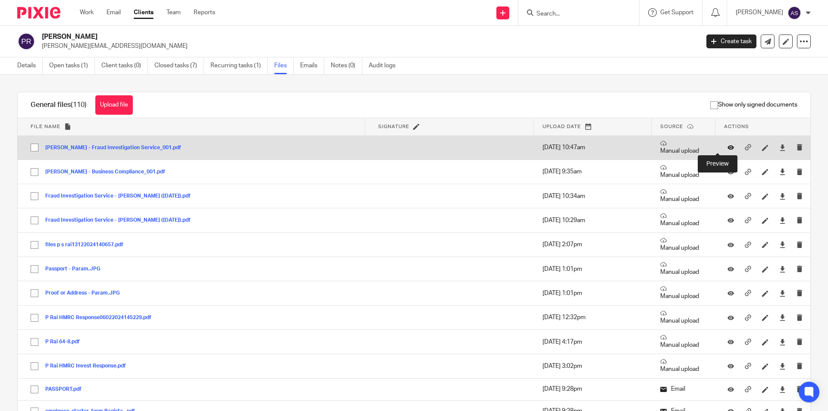
click at [728, 146] on icon at bounding box center [731, 148] width 6 height 6
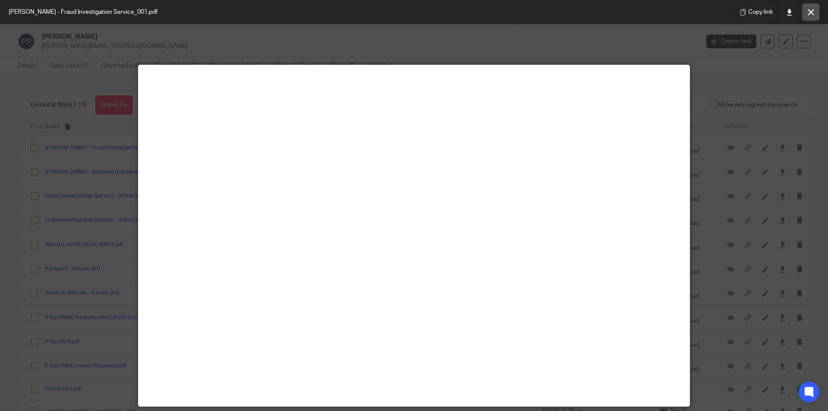
click at [810, 15] on icon at bounding box center [811, 12] width 6 height 6
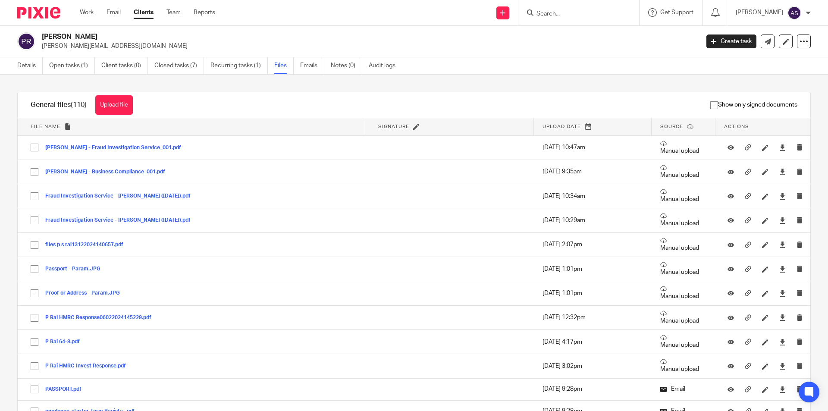
click at [231, 92] on div "Show only signed documents" at bounding box center [478, 104] width 665 height 25
click at [44, 15] on img at bounding box center [38, 13] width 43 height 12
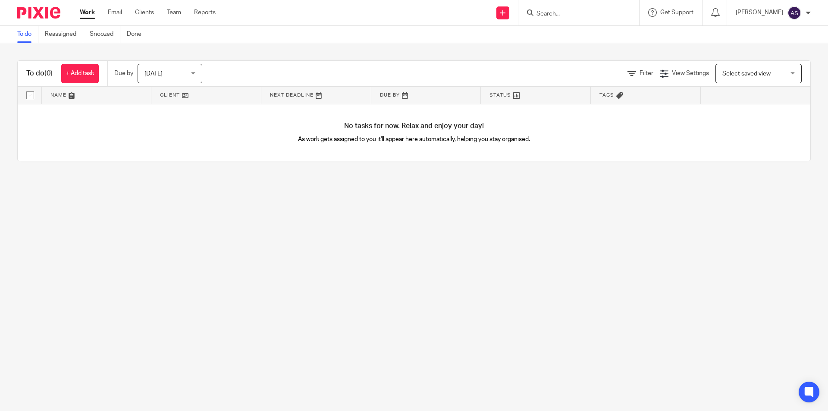
click at [205, 170] on div "To do (0) + Add task Due by [DATE] [DATE] [DATE] [DATE] This week Next week Thi…" at bounding box center [414, 110] width 828 height 135
